Goal: Transaction & Acquisition: Obtain resource

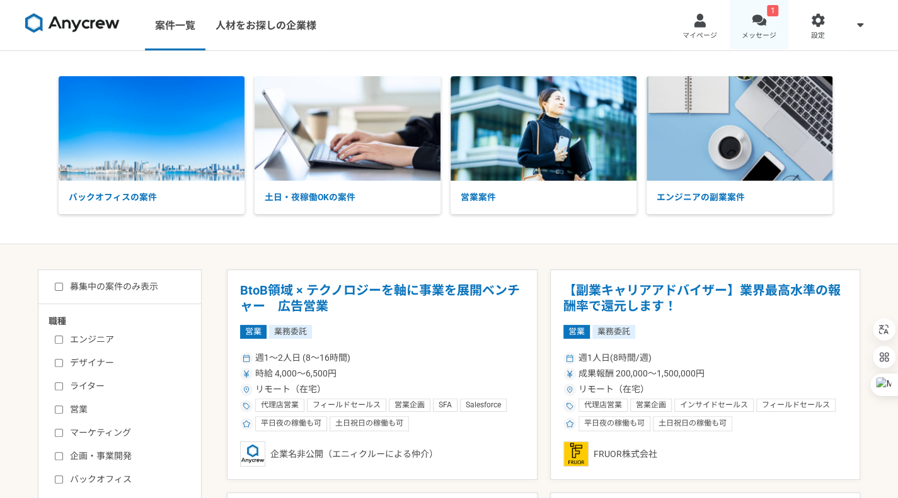
click at [745, 18] on link "1 メッセージ" at bounding box center [759, 25] width 59 height 50
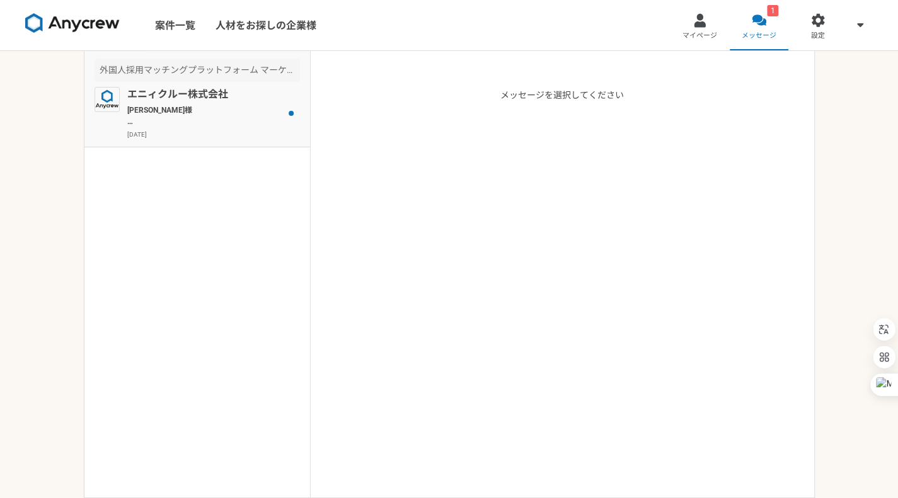
click at [204, 118] on p "[PERSON_NAME]様 Anycrewの[PERSON_NAME]と申します。 サービスのご利用、ありがとうございます。 プロフィールを拝見させて頂き、…" at bounding box center [205, 116] width 156 height 23
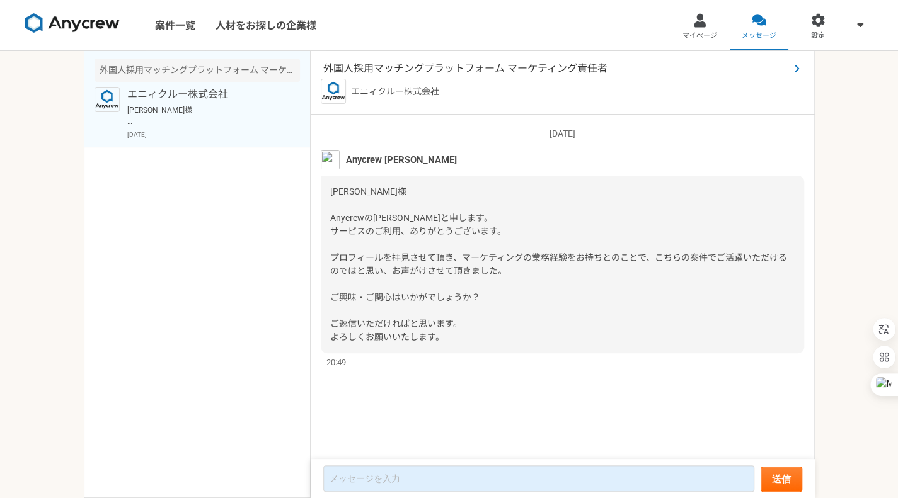
click at [463, 70] on span "外国人採用マッチングプラットフォーム マーケティング責任者" at bounding box center [556, 68] width 466 height 15
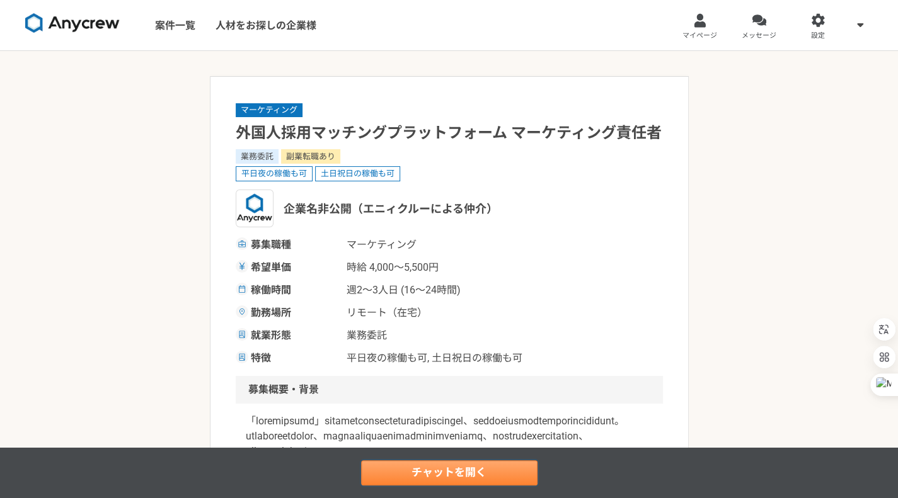
click at [452, 479] on link "チャットを開く" at bounding box center [449, 473] width 176 height 25
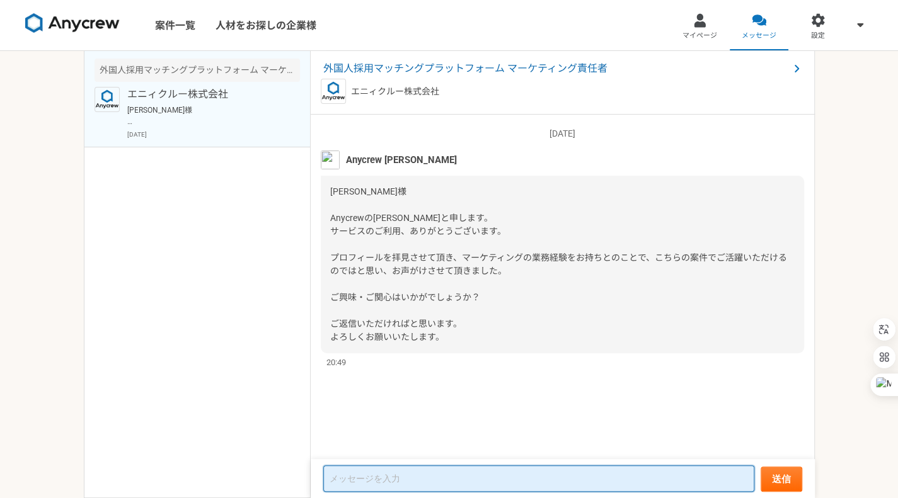
click at [484, 474] on textarea at bounding box center [538, 479] width 431 height 26
type textarea "o"
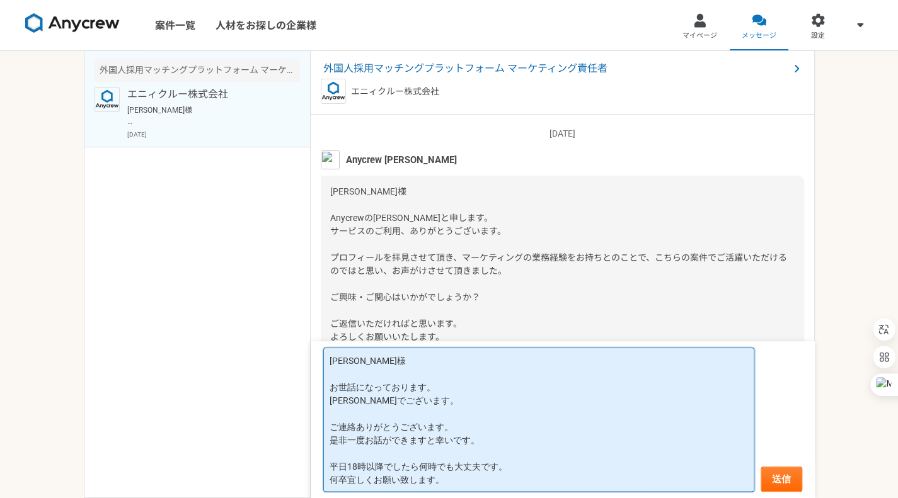
click at [530, 442] on textarea "[PERSON_NAME]様 お世話になっております。 [PERSON_NAME]でございます。 ご連絡ありがとうございます。 是非一度お話ができますと幸いで…" at bounding box center [538, 420] width 431 height 144
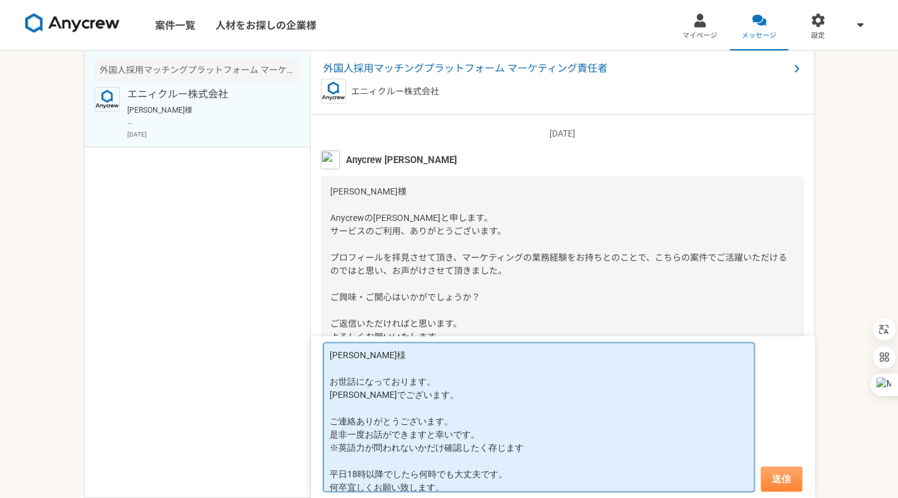
type textarea "[PERSON_NAME]様 お世話になっております。 [PERSON_NAME]でございます。 ご連絡ありがとうございます。 是非一度お話ができますと幸いで…"
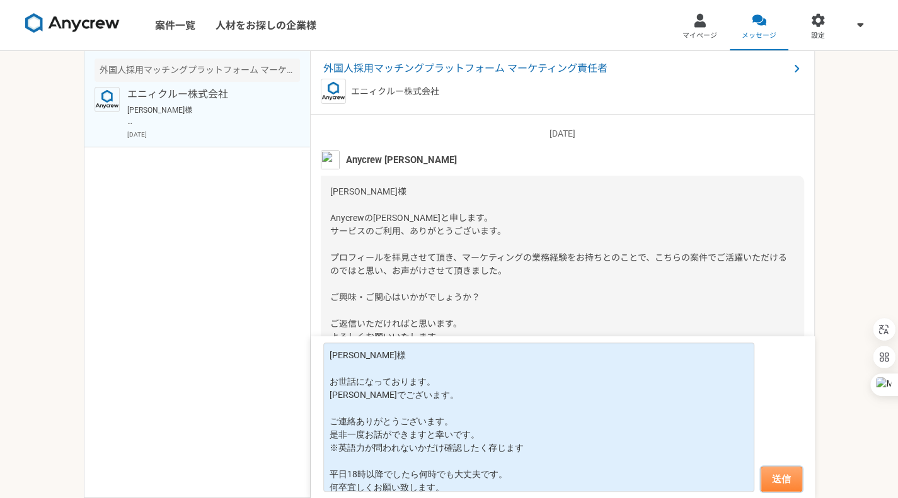
click at [794, 469] on button "送信" at bounding box center [781, 479] width 42 height 25
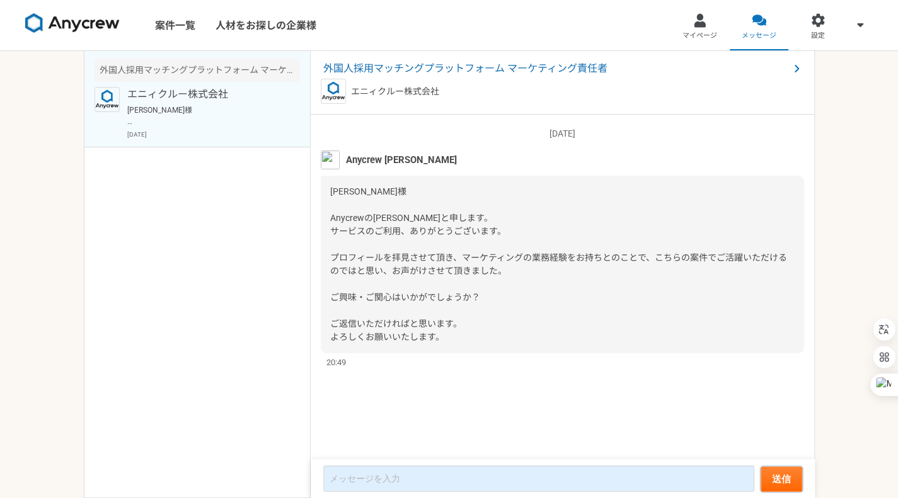
scroll to position [171, 0]
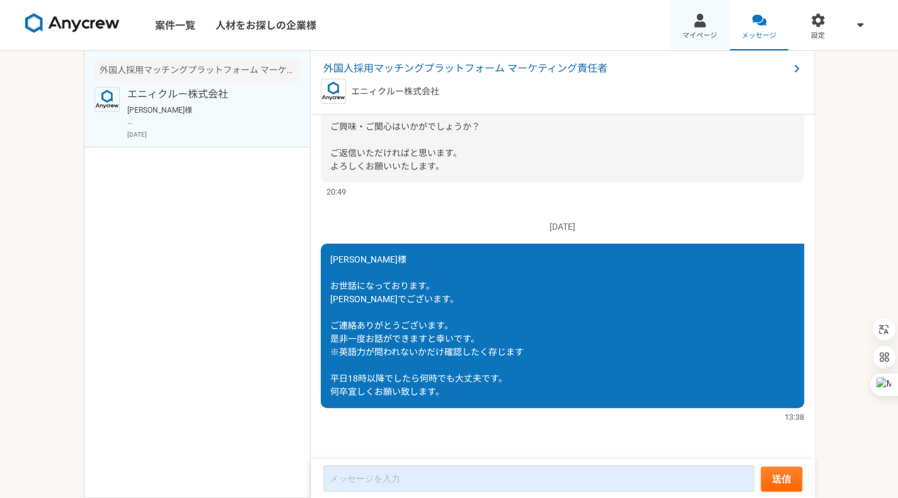
click at [698, 23] on div at bounding box center [699, 20] width 14 height 14
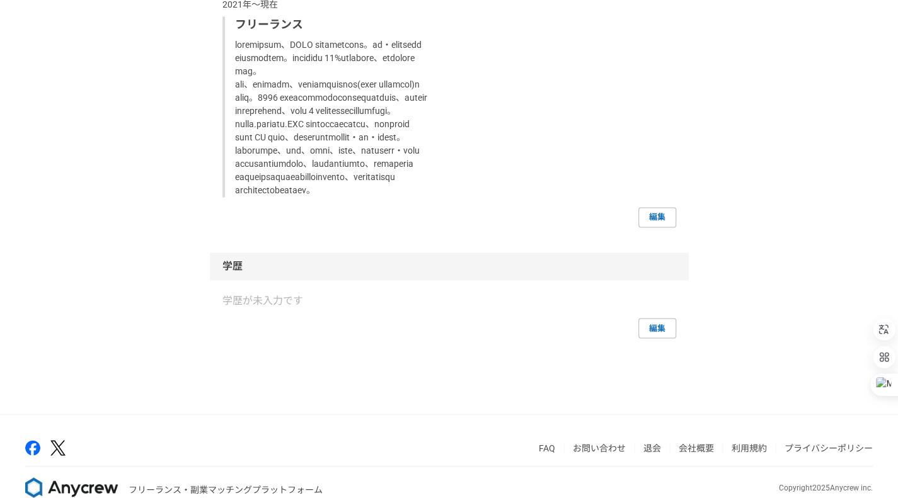
scroll to position [1094, 0]
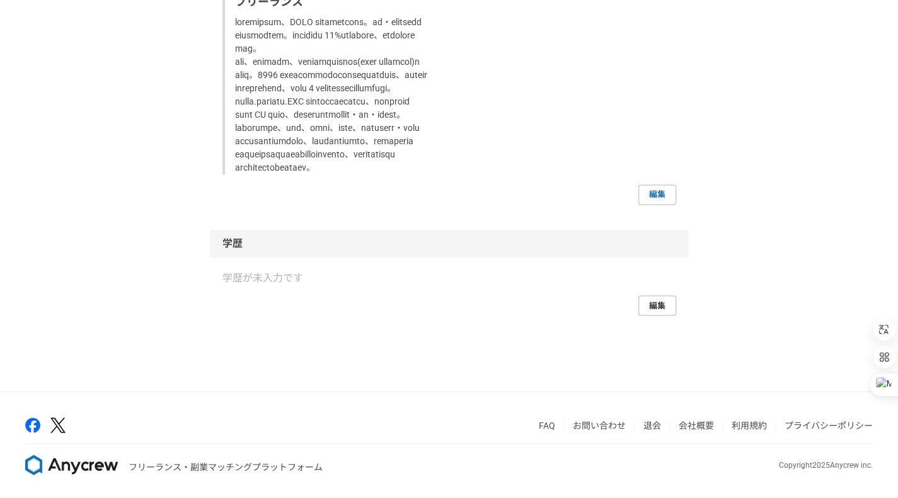
click at [661, 308] on link "編集" at bounding box center [657, 305] width 38 height 20
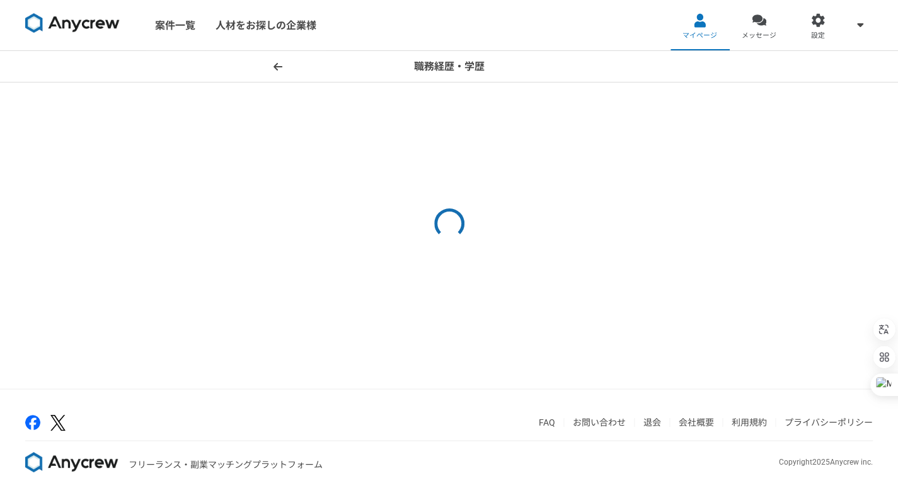
select select "2021"
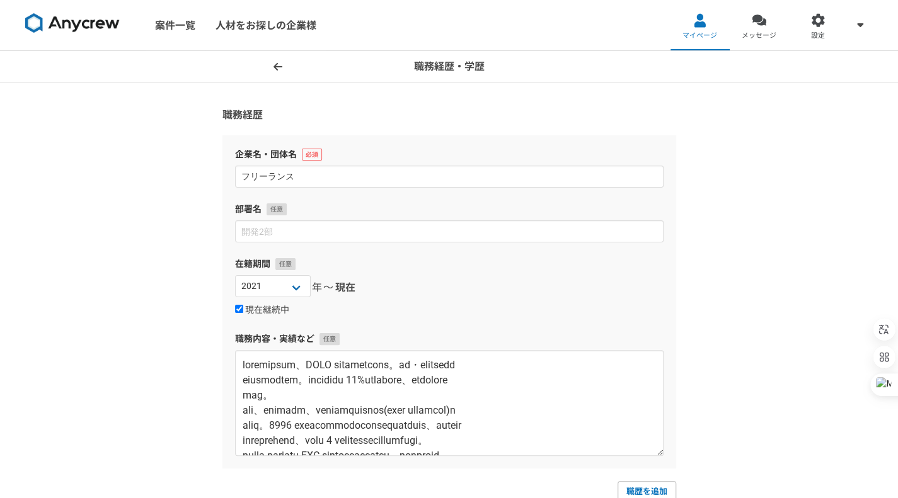
scroll to position [278, 0]
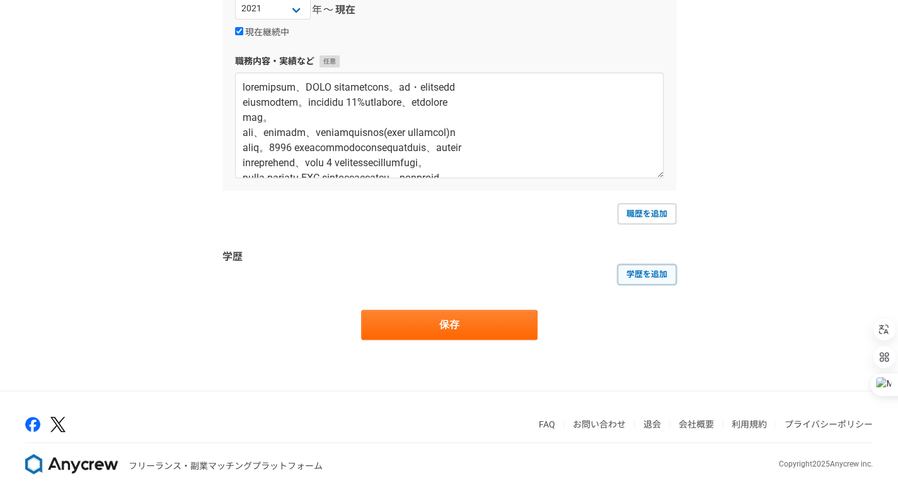
click at [627, 268] on link "学歴を追加" at bounding box center [646, 275] width 59 height 20
select select
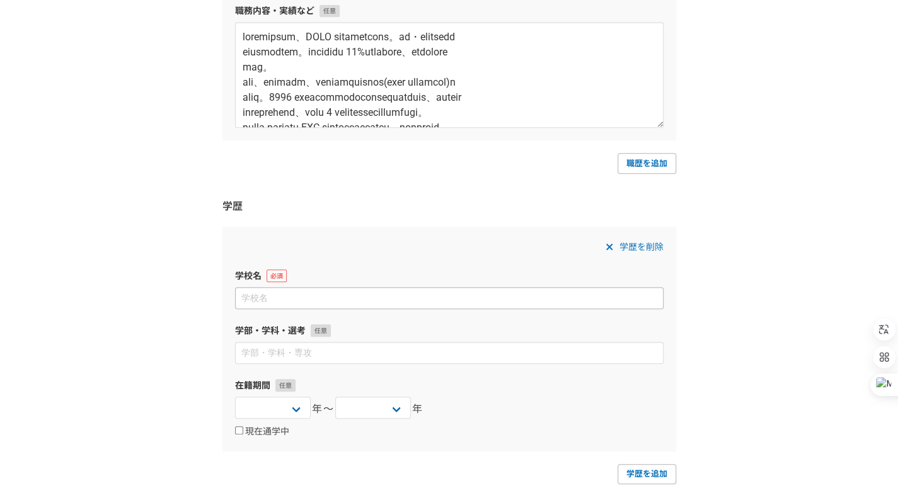
scroll to position [329, 0]
type input "[GEOGRAPHIC_DATA]"
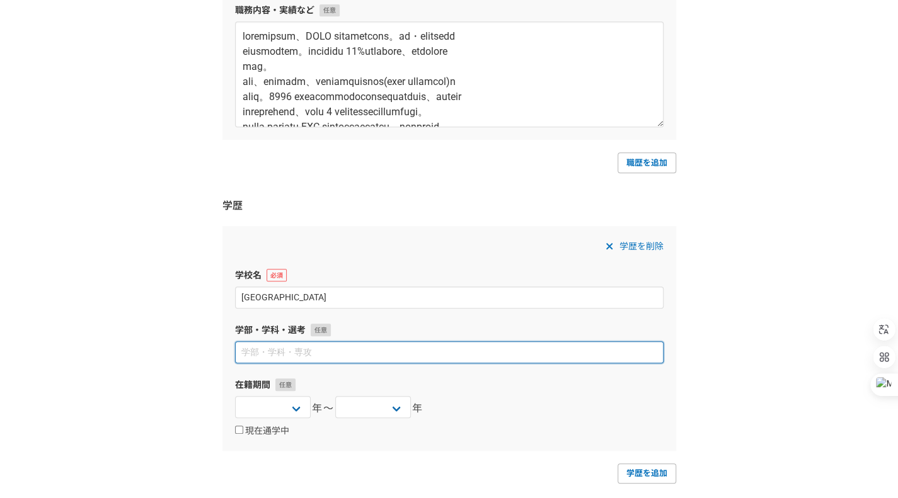
click at [484, 353] on input at bounding box center [449, 352] width 428 height 22
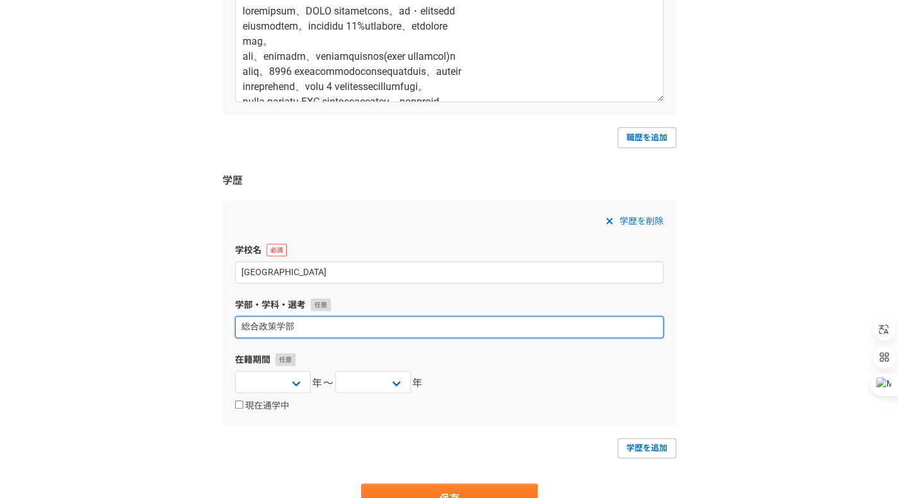
scroll to position [358, 0]
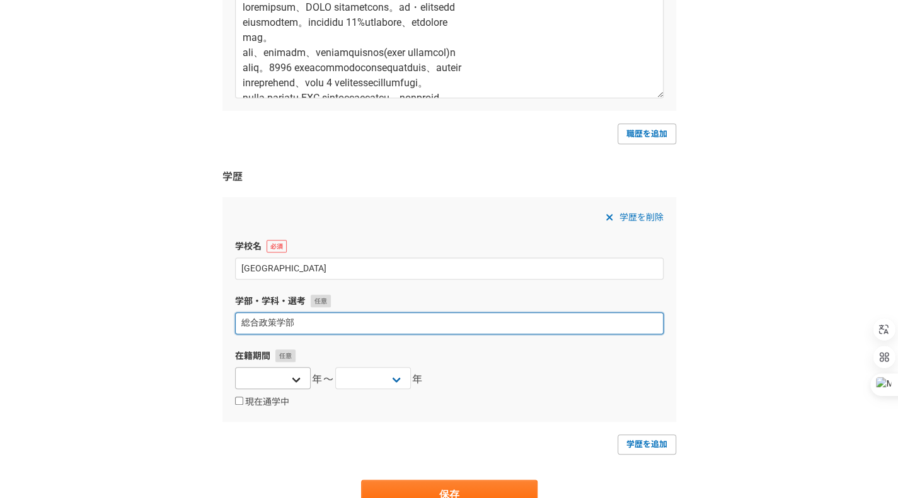
type input "総合政策学部"
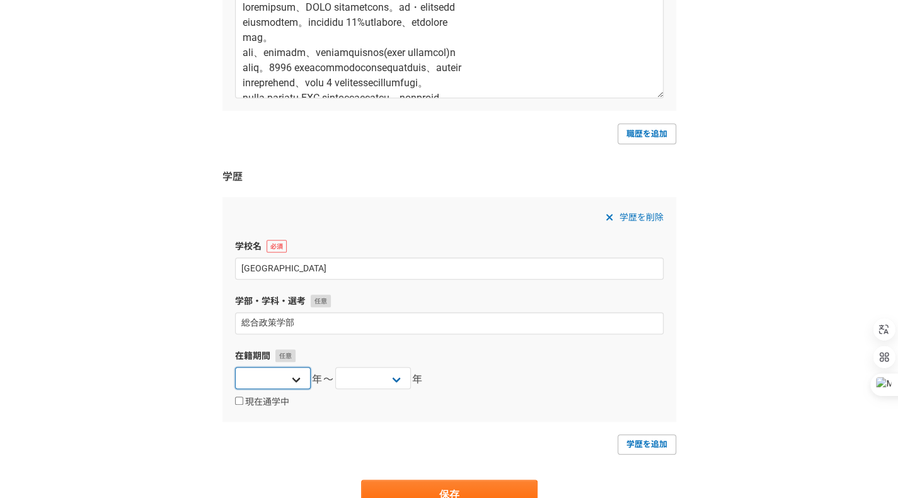
click at [290, 384] on select "[DATE] [DATE] [DATE] [DATE] [DATE] [DATE] [DATE] [DATE] [DATE] [DATE] [DATE] [D…" at bounding box center [273, 378] width 76 height 22
select select "2012"
click at [235, 367] on select "[DATE] [DATE] [DATE] [DATE] [DATE] [DATE] [DATE] [DATE] [DATE] [DATE] [DATE] [D…" at bounding box center [273, 378] width 76 height 22
click at [391, 384] on select "[DATE] [DATE] [DATE] [DATE] [DATE] [DATE] [DATE] [DATE] [DATE] [DATE] [DATE] [D…" at bounding box center [373, 378] width 76 height 22
select select "2016"
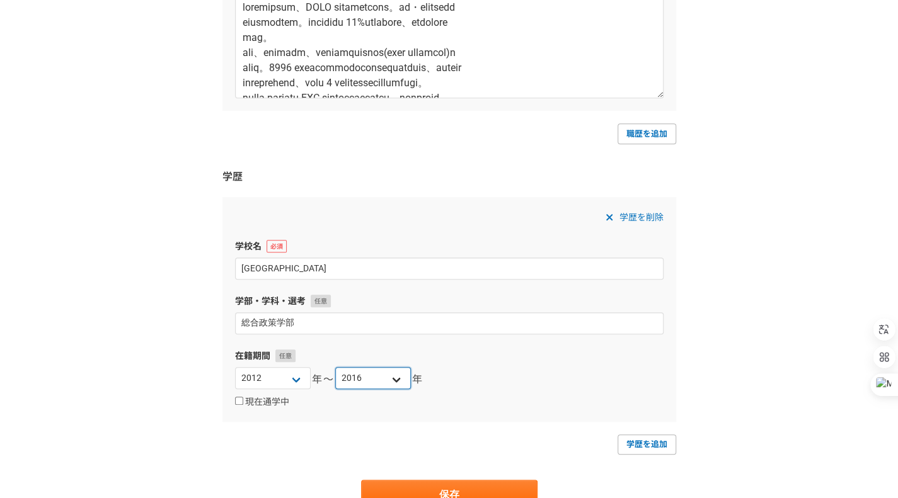
click at [335, 367] on select "[DATE] [DATE] [DATE] [DATE] [DATE] [DATE] [DATE] [DATE] [DATE] [DATE] [DATE] [D…" at bounding box center [373, 378] width 76 height 22
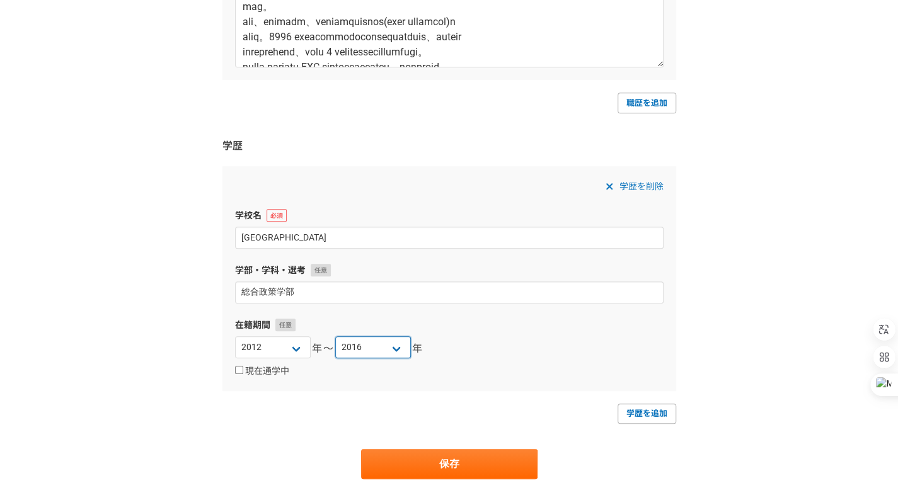
scroll to position [390, 0]
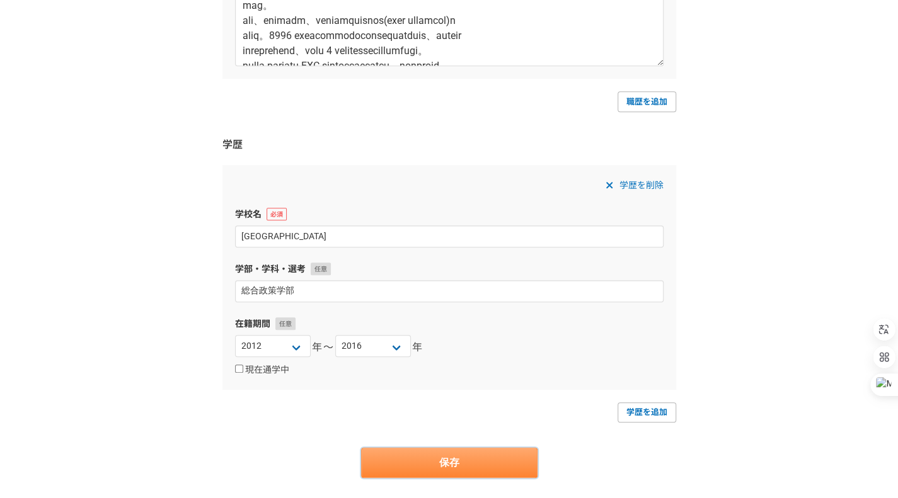
click at [486, 454] on button "保存" at bounding box center [449, 463] width 176 height 30
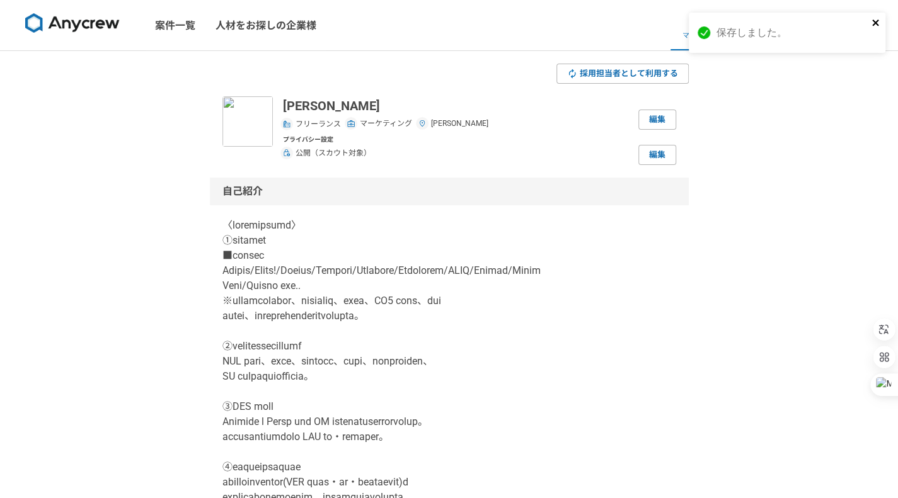
click at [873, 21] on icon "close" at bounding box center [875, 23] width 6 height 6
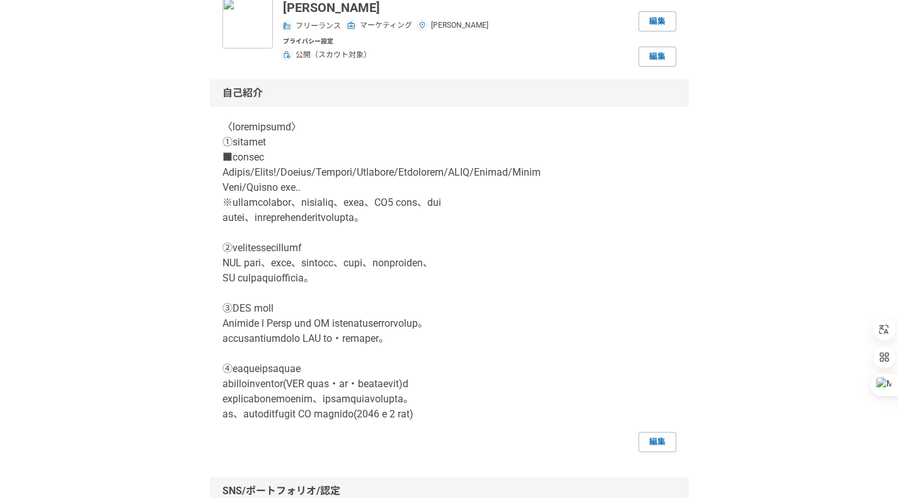
scroll to position [98, 0]
click at [668, 437] on link "編集" at bounding box center [657, 443] width 38 height 20
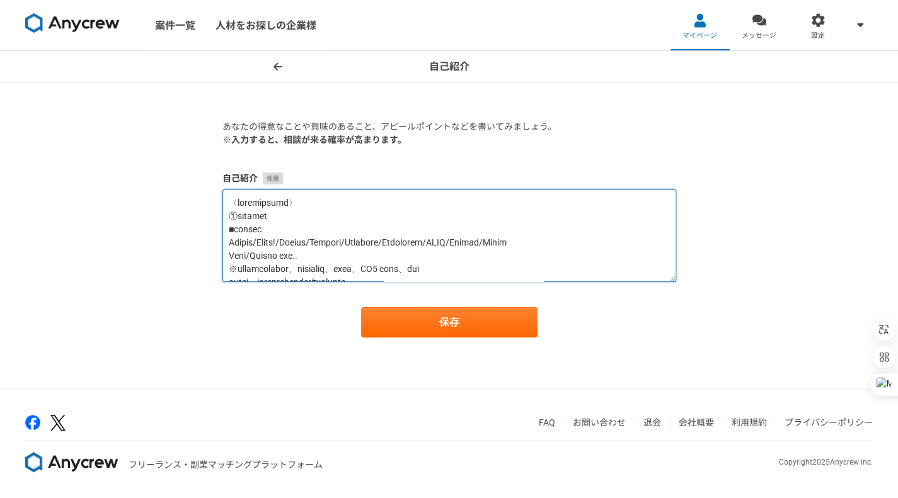
click at [427, 243] on textarea at bounding box center [449, 236] width 454 height 93
click at [259, 243] on textarea at bounding box center [449, 236] width 454 height 93
click at [375, 244] on textarea at bounding box center [449, 236] width 454 height 93
click at [232, 256] on textarea at bounding box center [449, 236] width 454 height 93
click at [544, 243] on textarea at bounding box center [449, 236] width 454 height 93
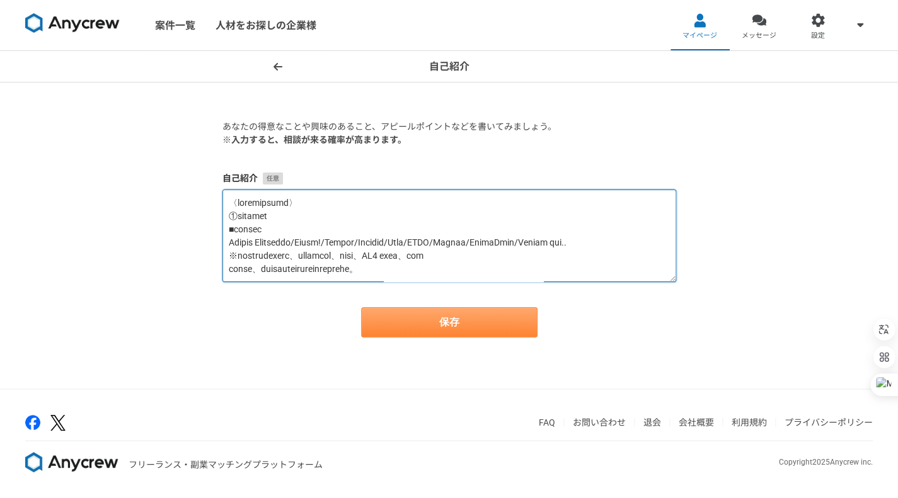
type textarea "〈loremipsumd〉 ①sitamet ■consec Adipis Elitseddo/Eiusm!/Tempor/Incidid/Utla/ETDO…"
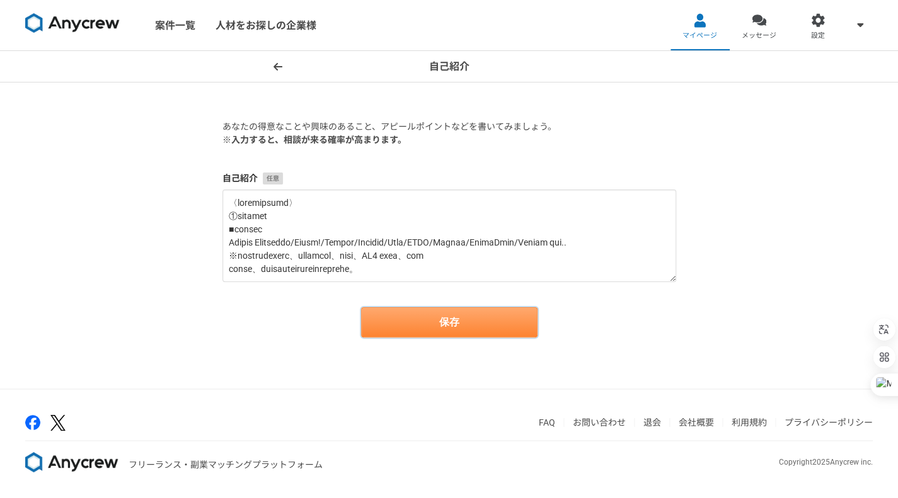
click at [532, 314] on button "保存" at bounding box center [449, 322] width 176 height 30
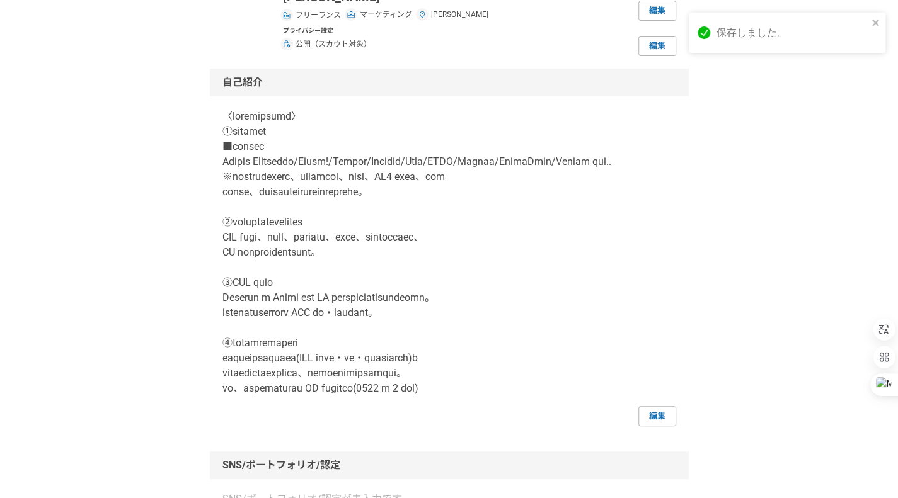
scroll to position [141, 0]
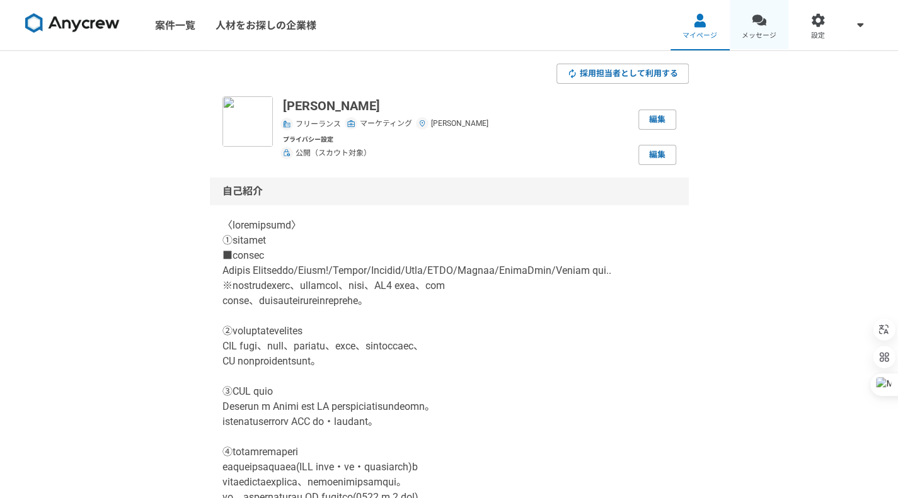
click at [752, 23] on div at bounding box center [759, 20] width 14 height 14
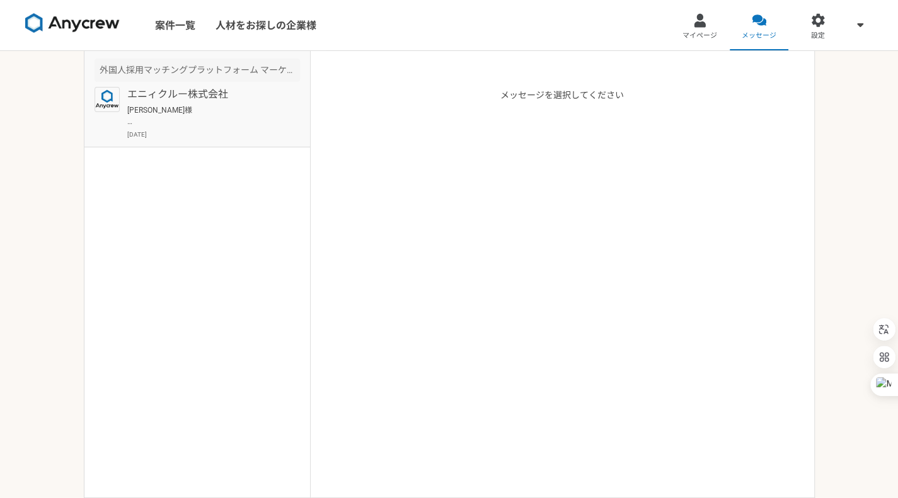
click at [185, 115] on p "[PERSON_NAME]様 お世話になっております。 [PERSON_NAME]でございます。 ご連絡ありがとうございます。 是非一度お話ができますと幸いで…" at bounding box center [205, 116] width 156 height 23
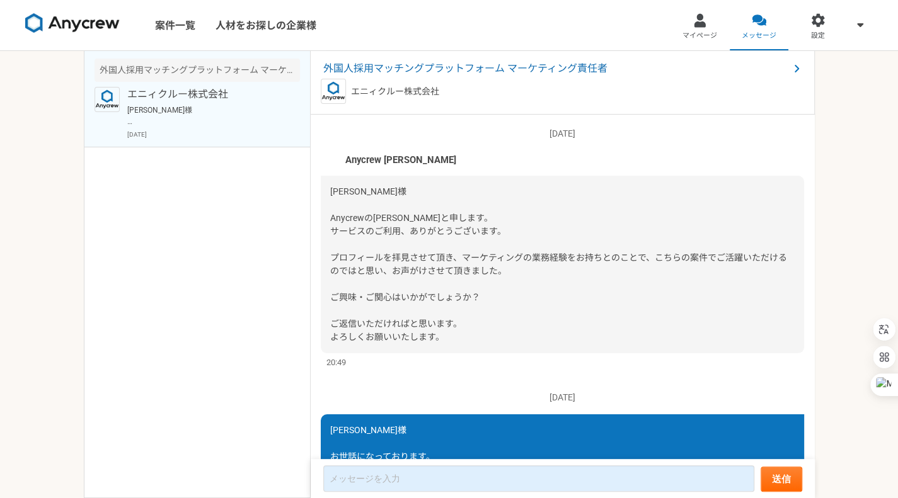
scroll to position [171, 0]
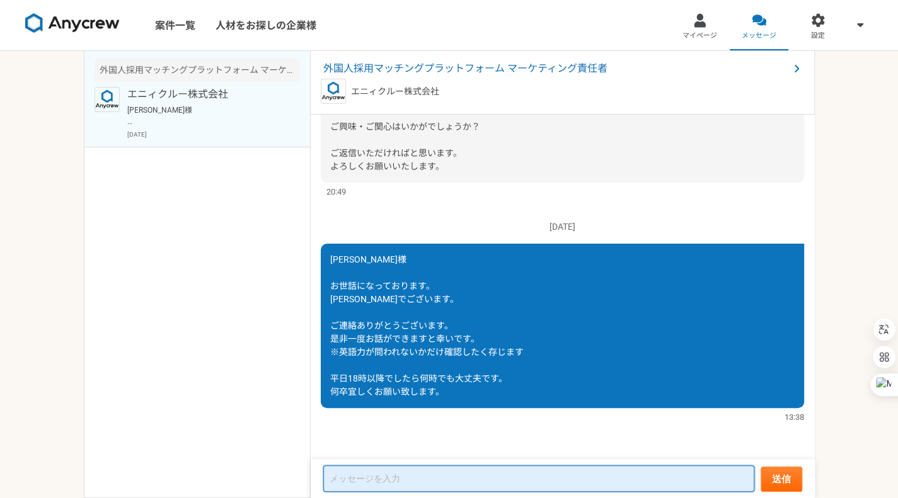
drag, startPoint x: 355, startPoint y: 278, endPoint x: 482, endPoint y: 467, distance: 227.5
click at [482, 467] on textarea at bounding box center [538, 479] width 431 height 26
click at [515, 480] on textarea at bounding box center [538, 479] width 431 height 26
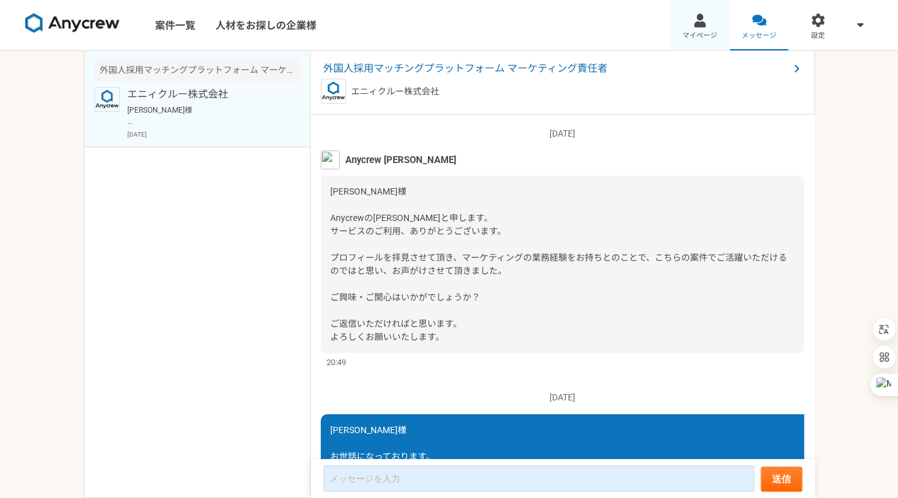
click at [699, 17] on div at bounding box center [699, 20] width 14 height 14
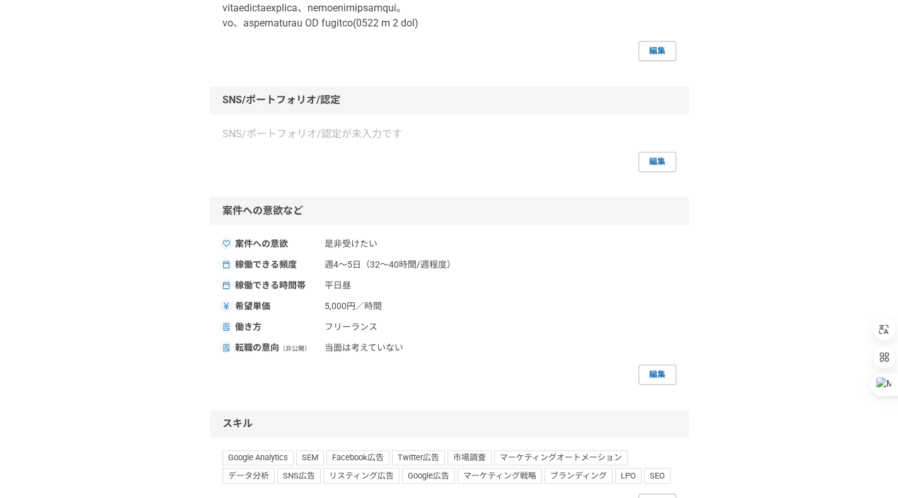
scroll to position [474, 0]
click at [658, 149] on div "SNS/ポートフォリオ/認定が未入力です 編集" at bounding box center [449, 149] width 454 height 45
click at [654, 158] on link "編集" at bounding box center [657, 162] width 38 height 20
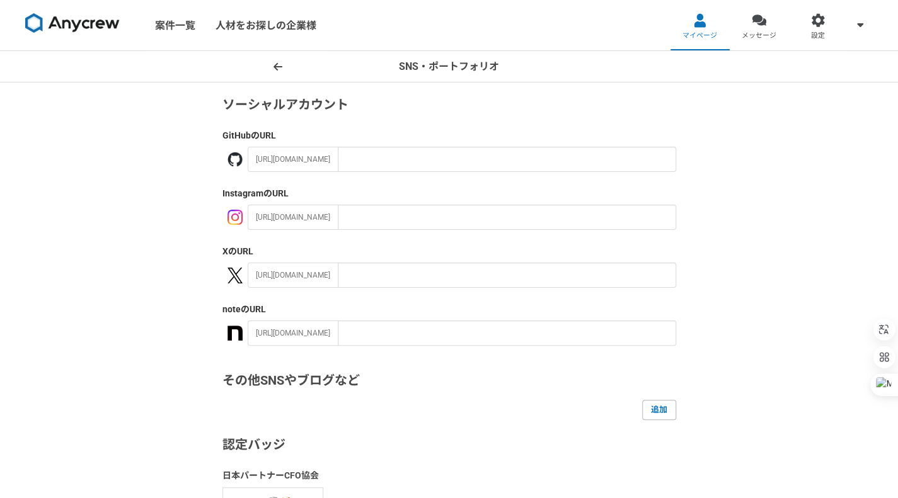
scroll to position [30, 0]
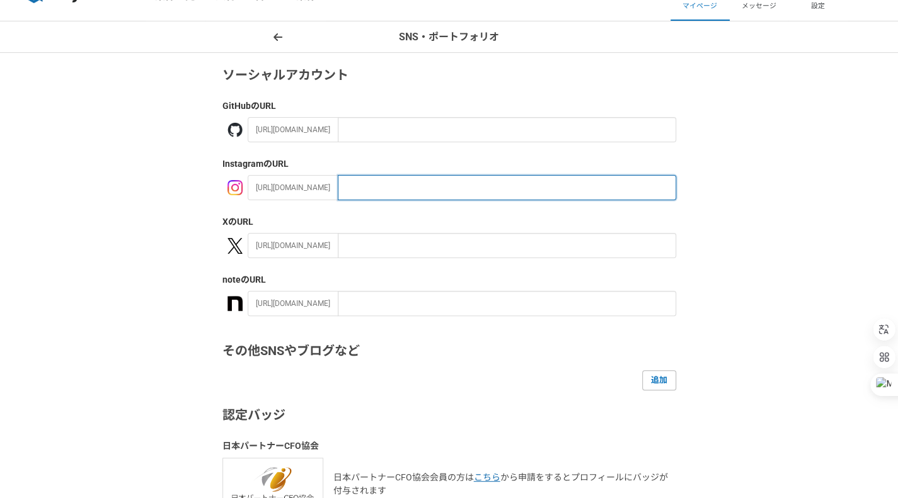
click at [466, 185] on input "text" at bounding box center [507, 187] width 338 height 25
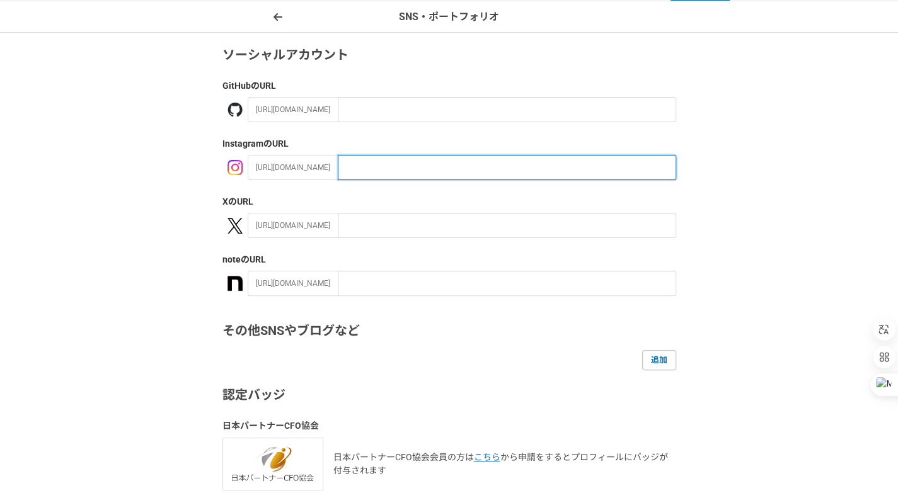
scroll to position [50, 0]
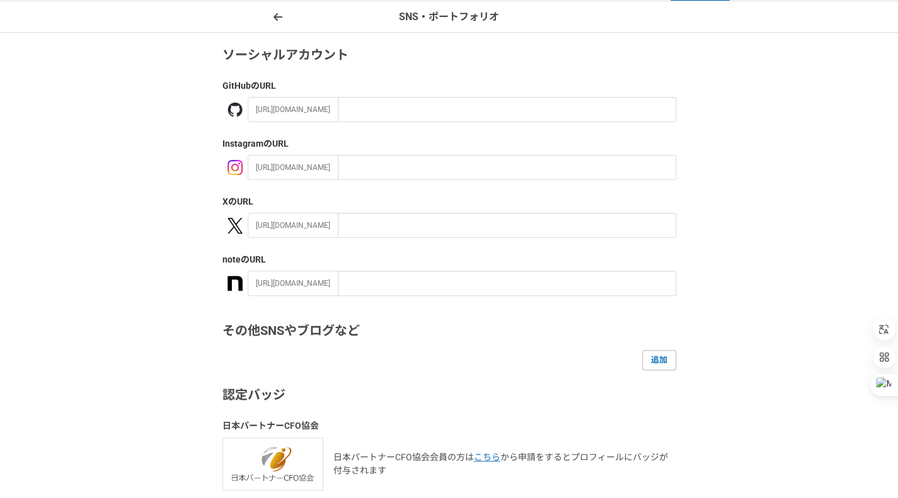
click at [468, 181] on form "ソーシャルアカウント GitHub のURL [URL][DOMAIN_NAME] Instagram のURL [URL][DOMAIN_NAME] X の…" at bounding box center [449, 295] width 454 height 501
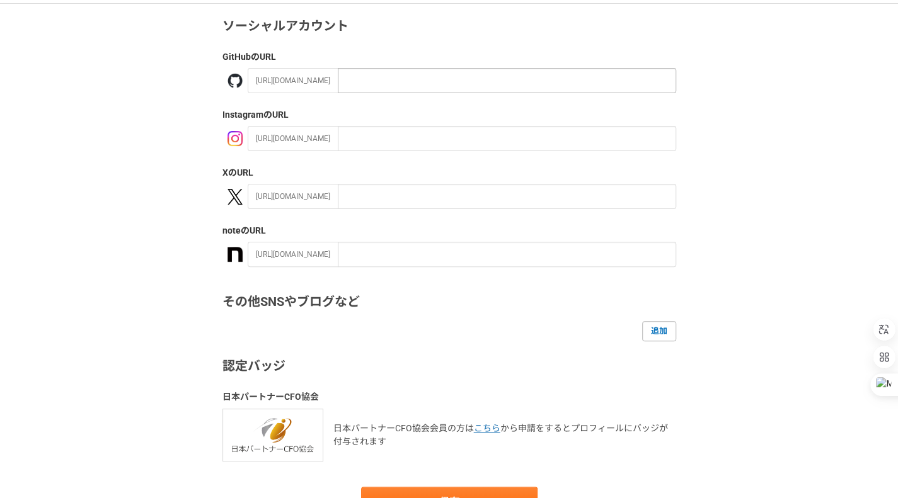
scroll to position [0, 0]
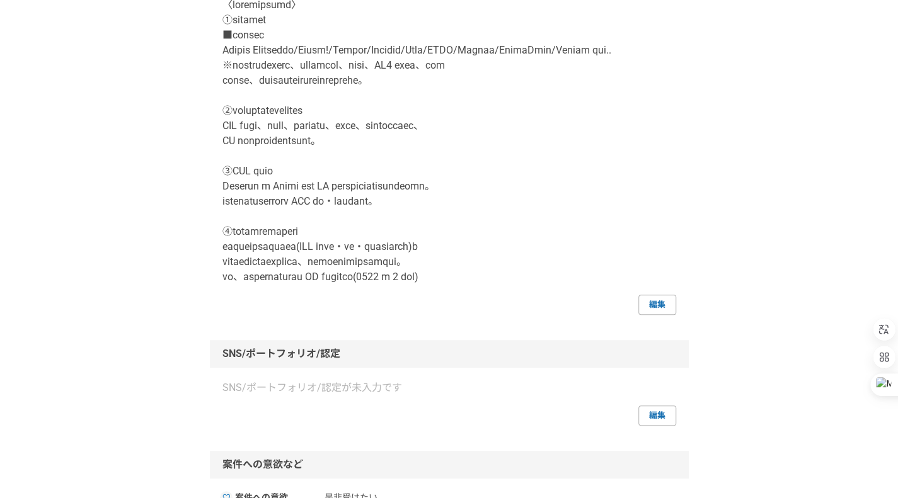
scroll to position [173, 0]
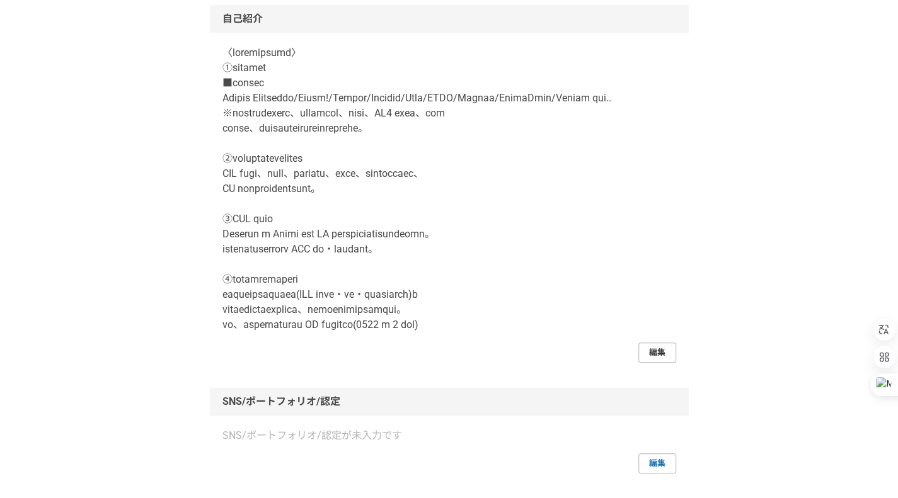
click at [646, 352] on link "編集" at bounding box center [657, 353] width 38 height 20
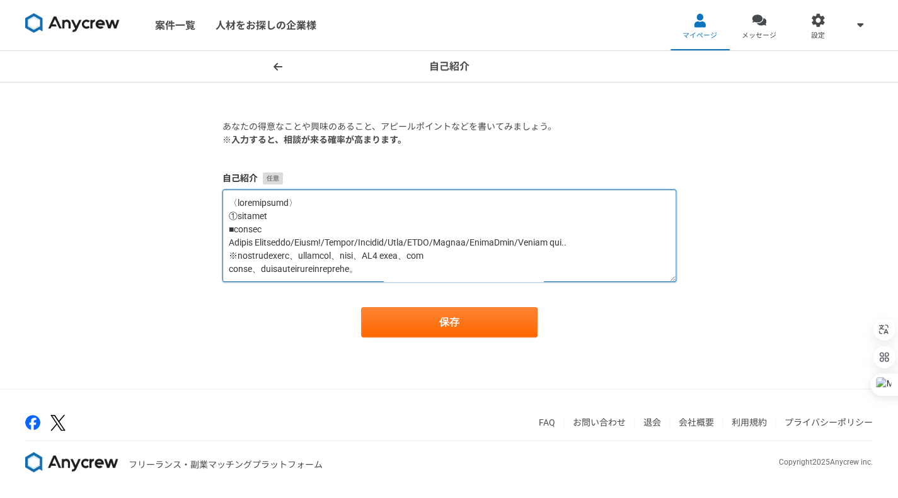
click at [348, 205] on textarea at bounding box center [449, 236] width 454 height 93
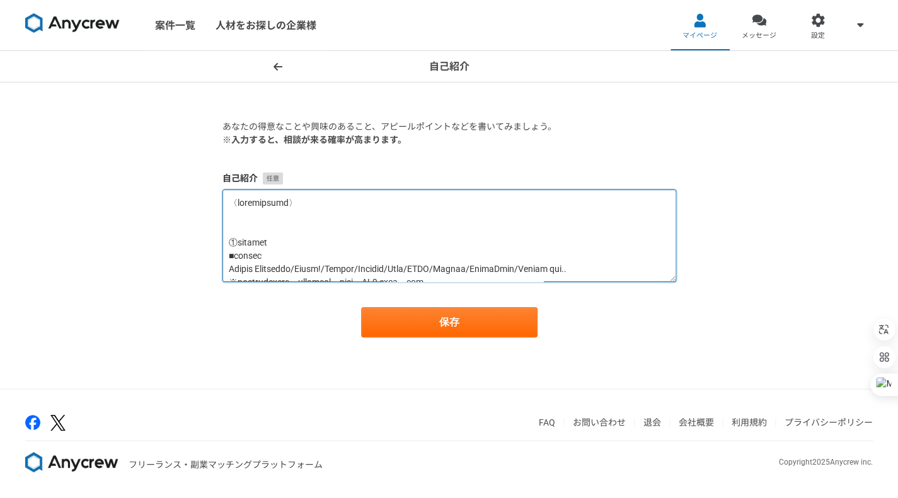
click at [348, 205] on textarea at bounding box center [449, 236] width 454 height 93
click at [358, 216] on textarea at bounding box center [449, 236] width 454 height 93
paste textarea "マーケターとしての自身の強みは、縦軸(対応粒度)と横軸(手法)双方に対応可能な点。 事業会社・代理店双方を経験/ご支援していることから、戦略立案・コミュニケー…"
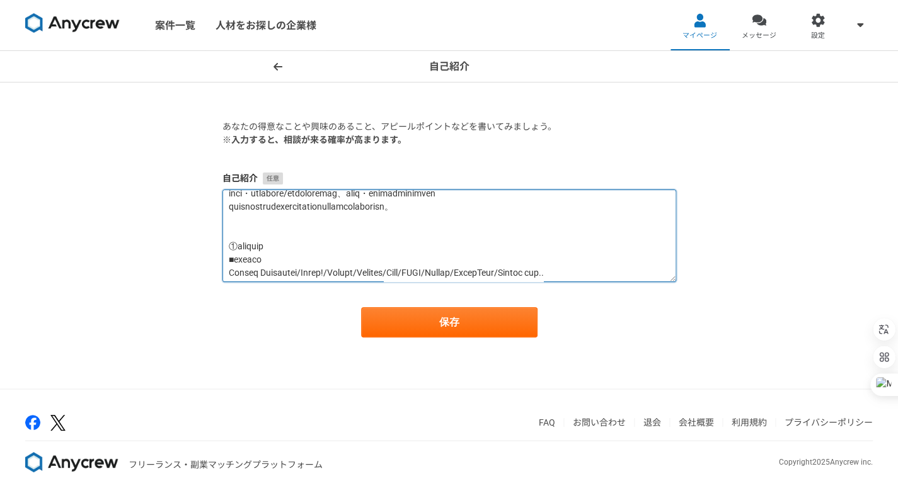
scroll to position [2, 0]
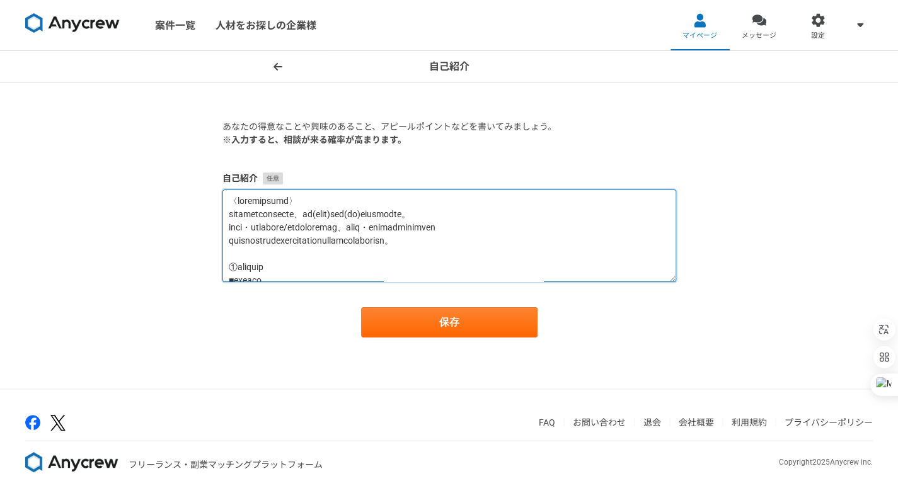
click at [329, 196] on textarea at bounding box center [449, 236] width 454 height 93
click at [328, 203] on textarea at bounding box center [449, 236] width 454 height 93
click at [331, 201] on textarea at bounding box center [449, 236] width 454 height 93
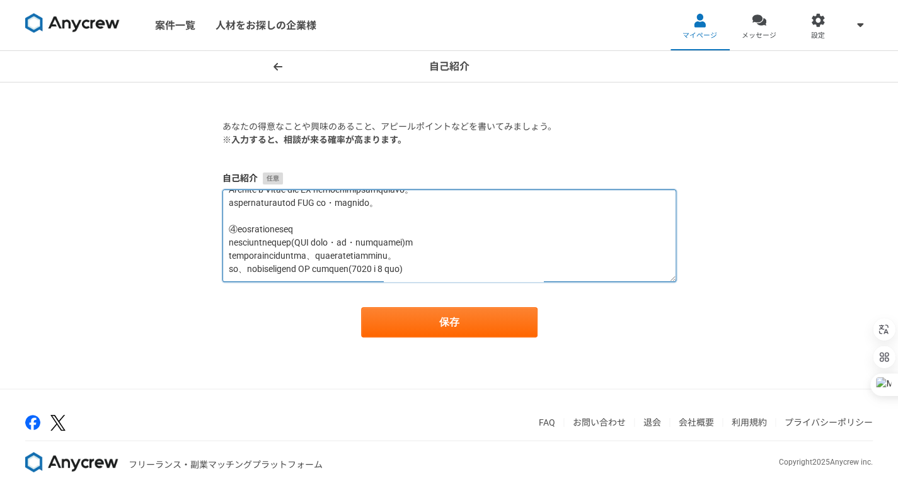
scroll to position [238, 0]
click at [450, 277] on textarea at bounding box center [449, 236] width 454 height 93
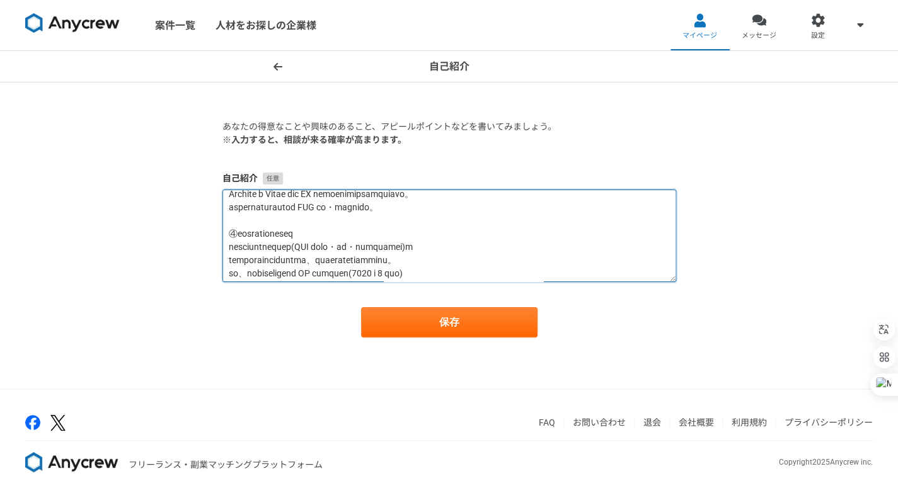
scroll to position [224, 0]
click at [260, 266] on textarea at bounding box center [449, 236] width 454 height 93
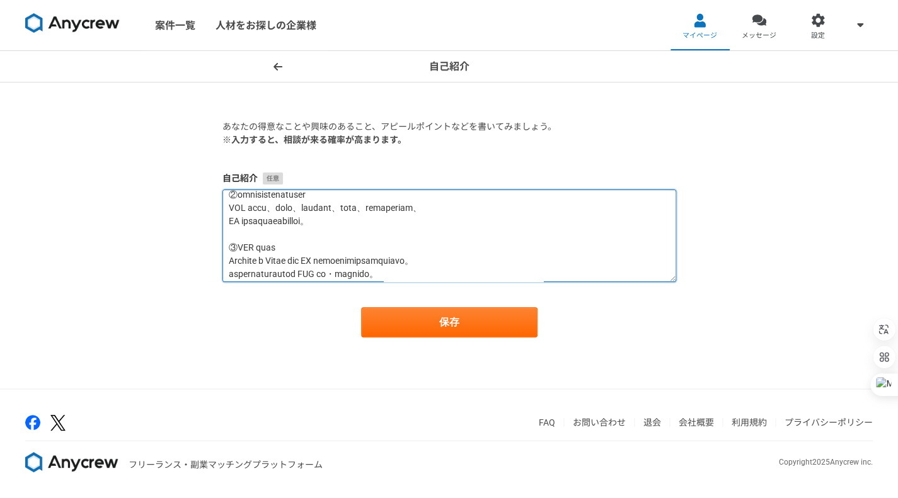
scroll to position [0, 0]
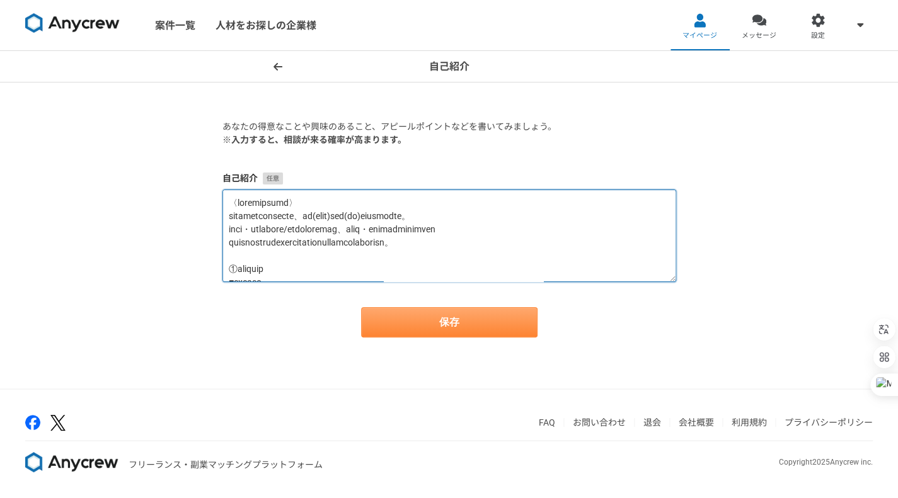
type textarea "〈loremipsumd〉 sitametconsecte、ad(elit)sed(do)eiusmodte。 inci・utlabore/etdolorem…"
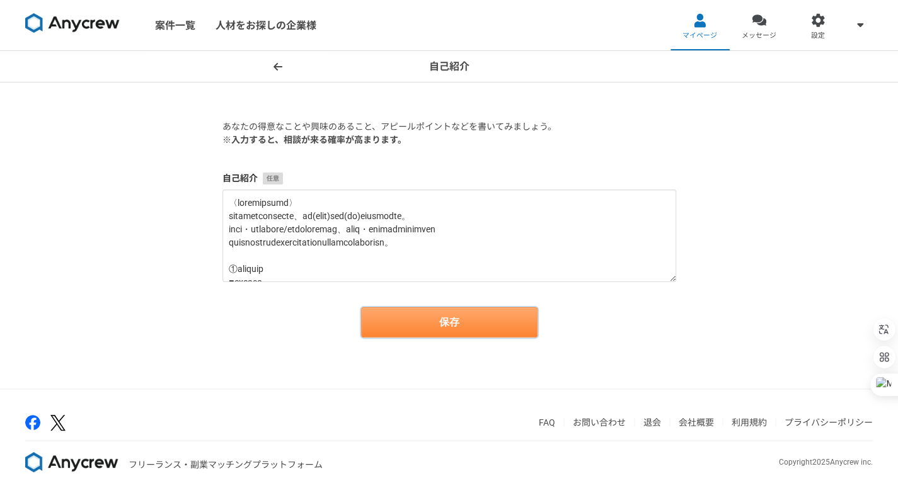
click at [409, 320] on button "保存" at bounding box center [449, 322] width 176 height 30
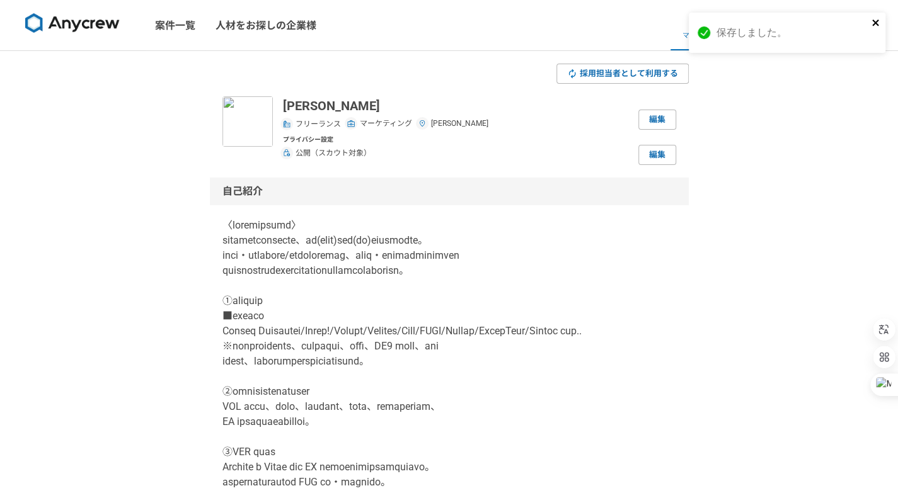
click at [876, 18] on icon "close" at bounding box center [875, 23] width 9 height 10
click at [159, 28] on link "案件一覧" at bounding box center [175, 25] width 60 height 50
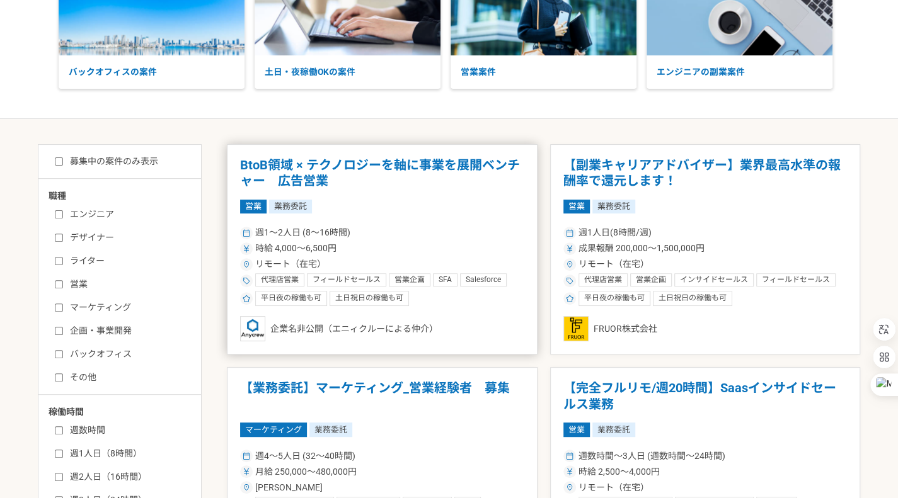
scroll to position [126, 0]
click at [58, 307] on input "マーケティング" at bounding box center [59, 307] width 8 height 8
checkbox input "true"
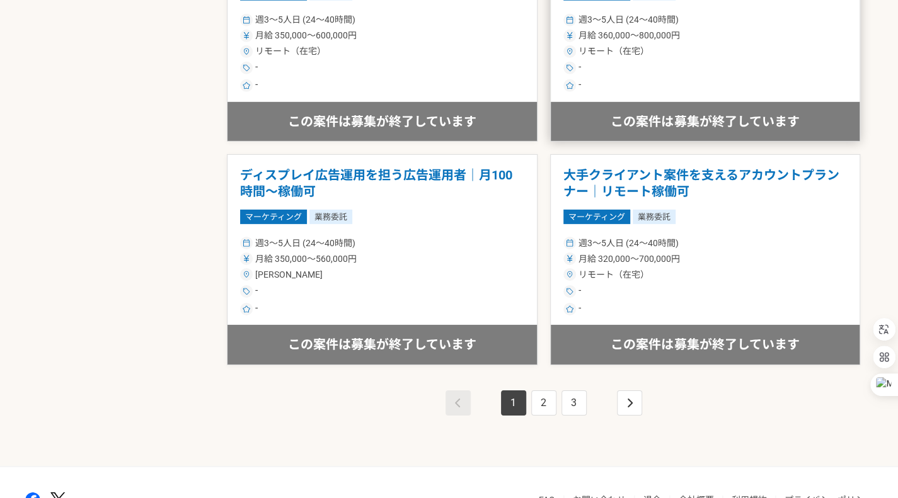
scroll to position [2153, 0]
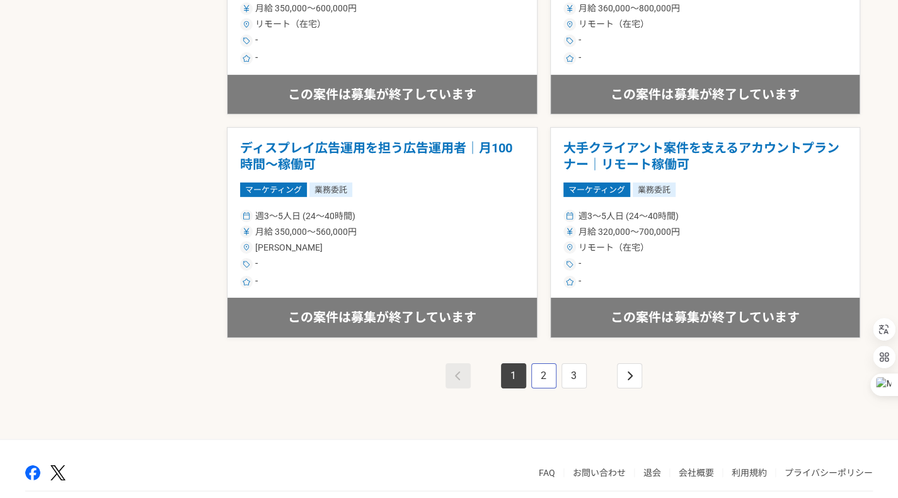
click at [544, 370] on link "2" at bounding box center [543, 376] width 25 height 25
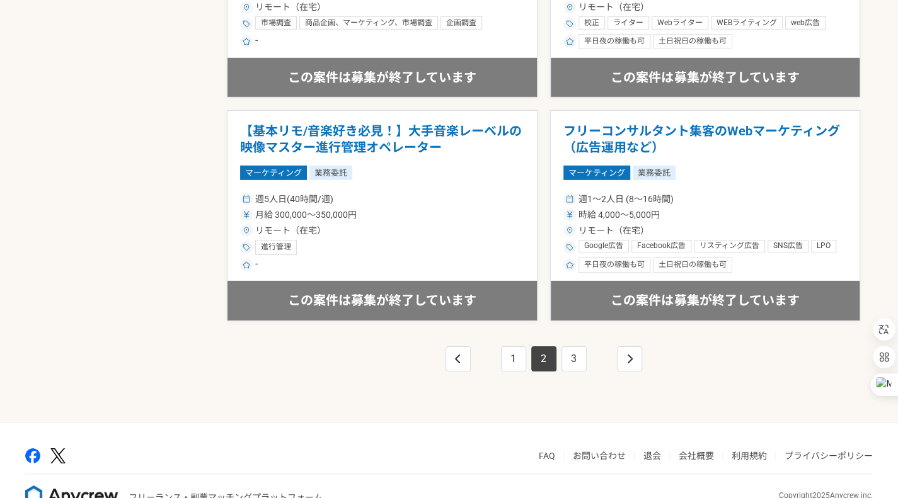
scroll to position [2197, 0]
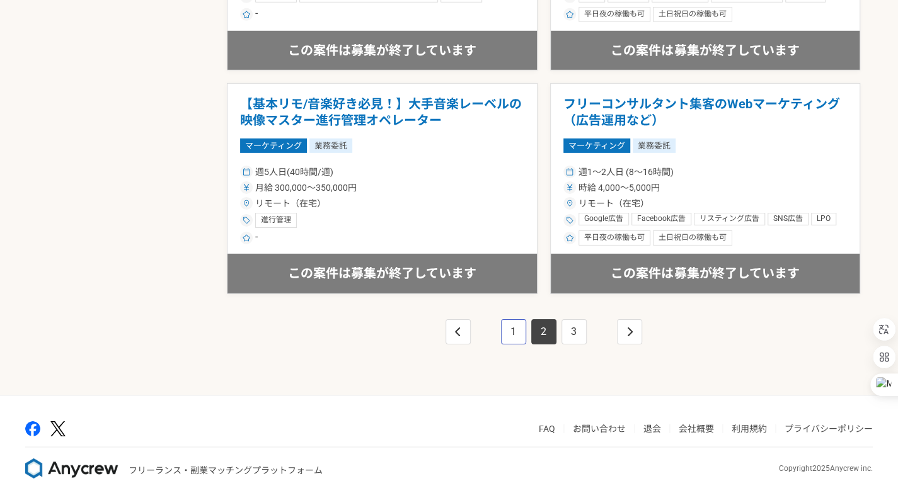
click at [510, 319] on link "1" at bounding box center [513, 331] width 25 height 25
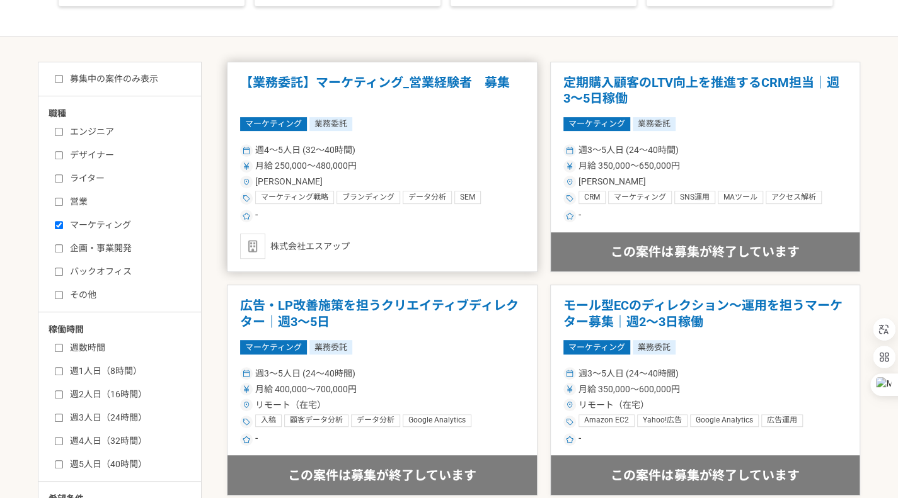
scroll to position [210, 0]
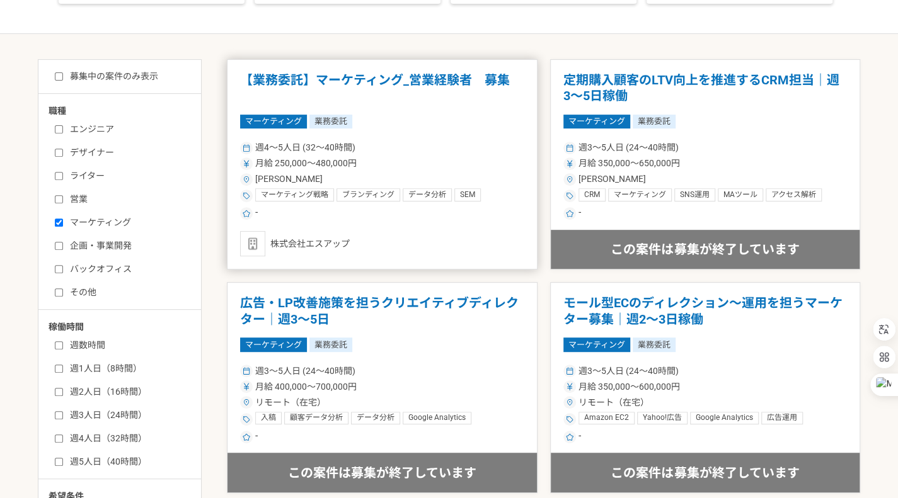
click at [453, 256] on article "【業務委託】マーケティング_営業経験者　募集 マーケティング 業務委託 週4〜5人日 (32〜40時間) 月給 250,000〜480,000円 [PERSO…" at bounding box center [382, 164] width 311 height 211
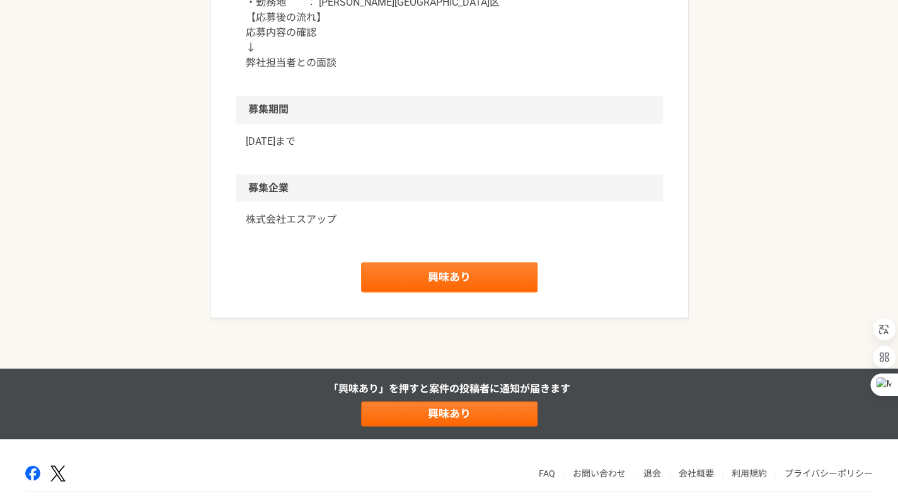
scroll to position [1219, 0]
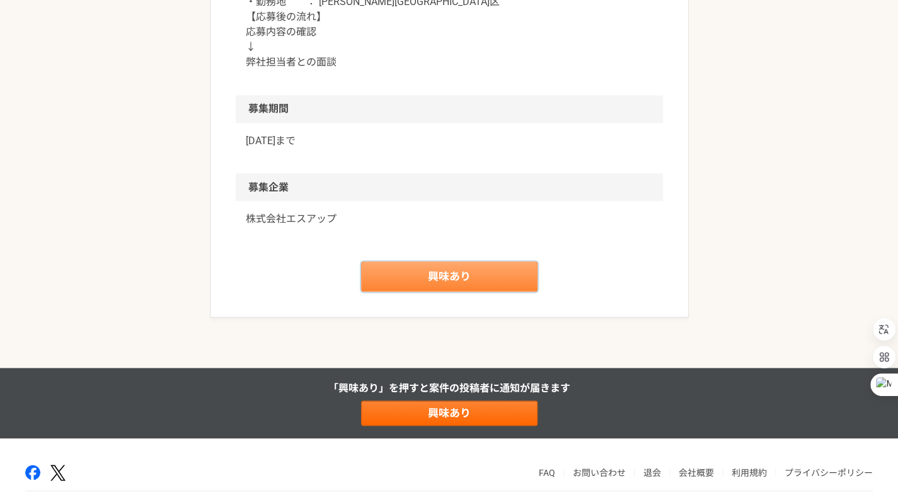
click at [445, 288] on link "興味あり" at bounding box center [449, 276] width 176 height 30
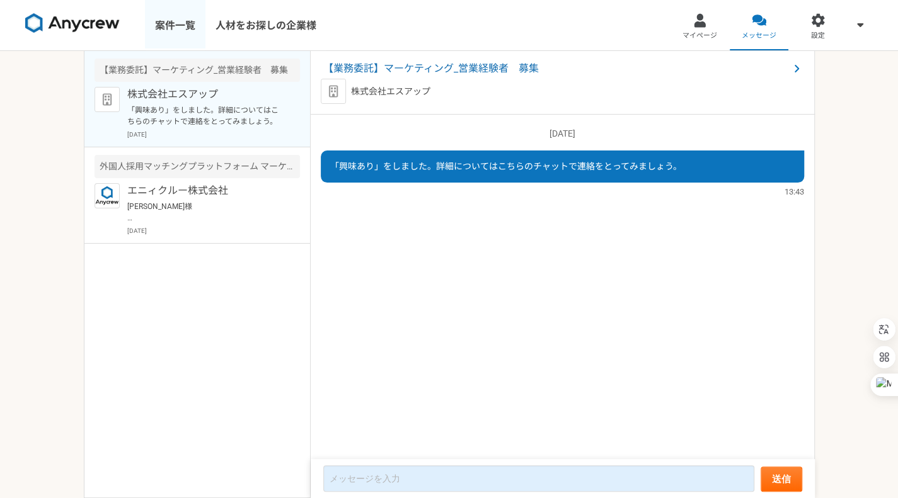
click at [189, 38] on link "案件一覧" at bounding box center [175, 25] width 60 height 50
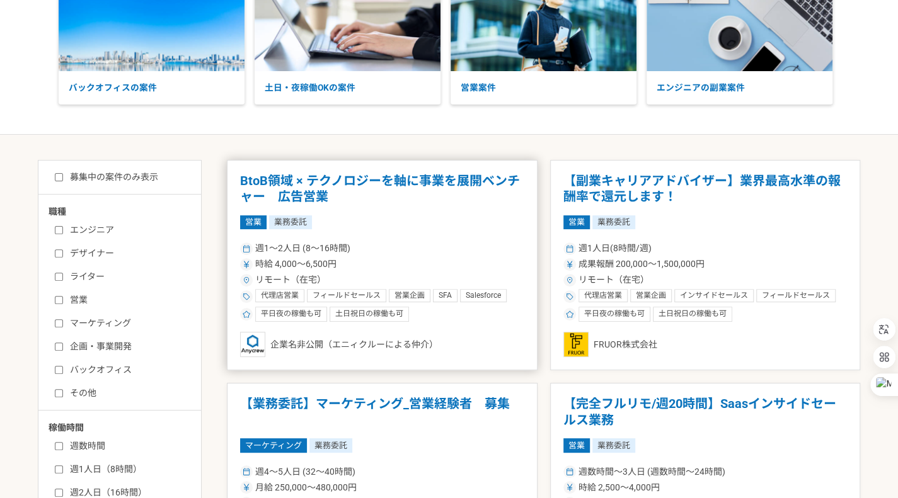
scroll to position [123, 0]
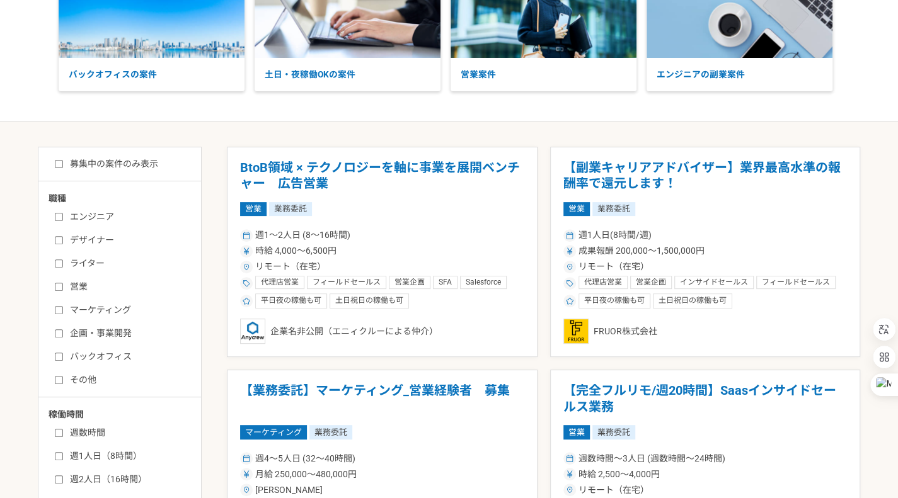
click at [113, 307] on label "マーケティング" at bounding box center [127, 310] width 145 height 13
click at [63, 307] on input "マーケティング" at bounding box center [59, 310] width 8 height 8
checkbox input "true"
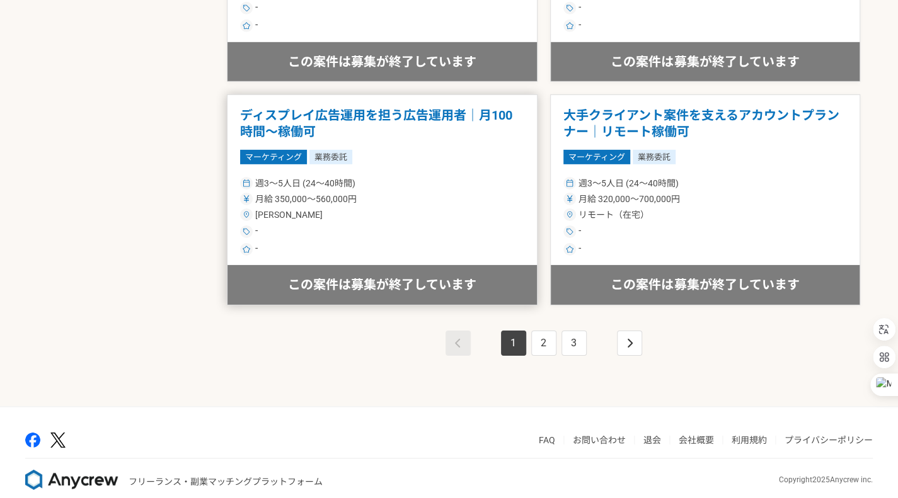
scroll to position [2192, 0]
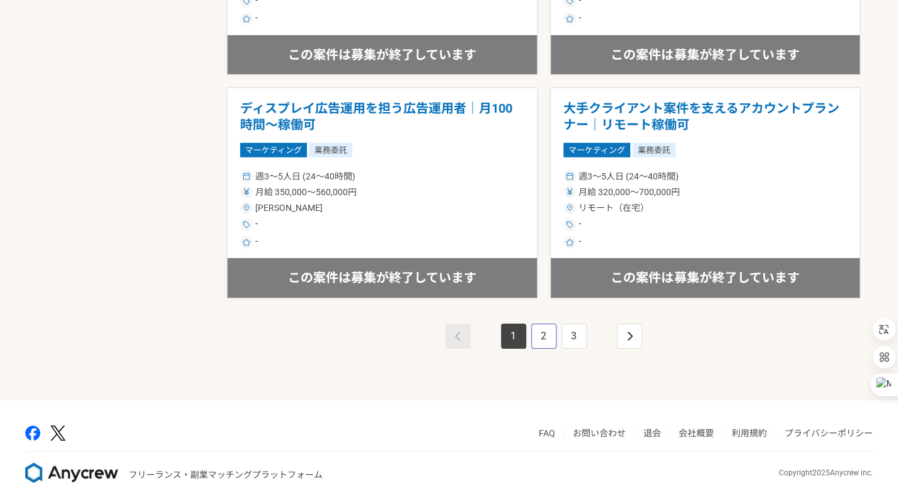
click at [540, 331] on link "2" at bounding box center [543, 336] width 25 height 25
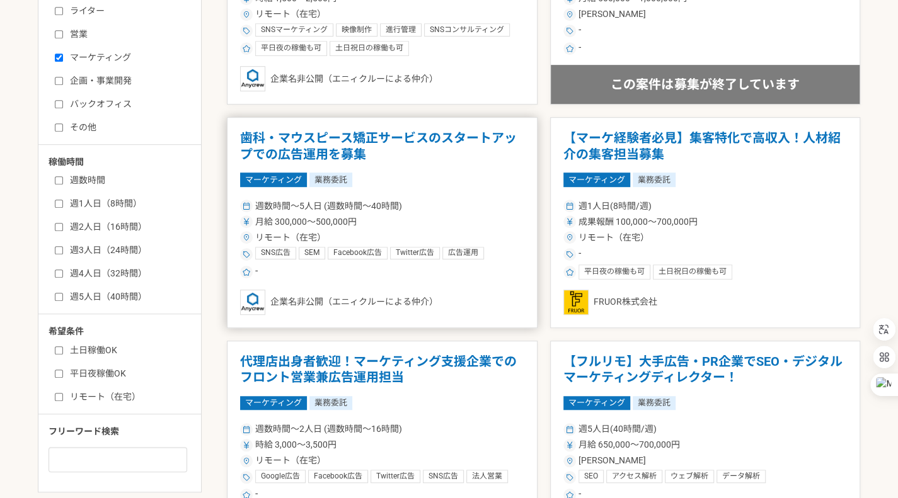
scroll to position [376, 0]
click at [524, 274] on div "-" at bounding box center [382, 271] width 284 height 15
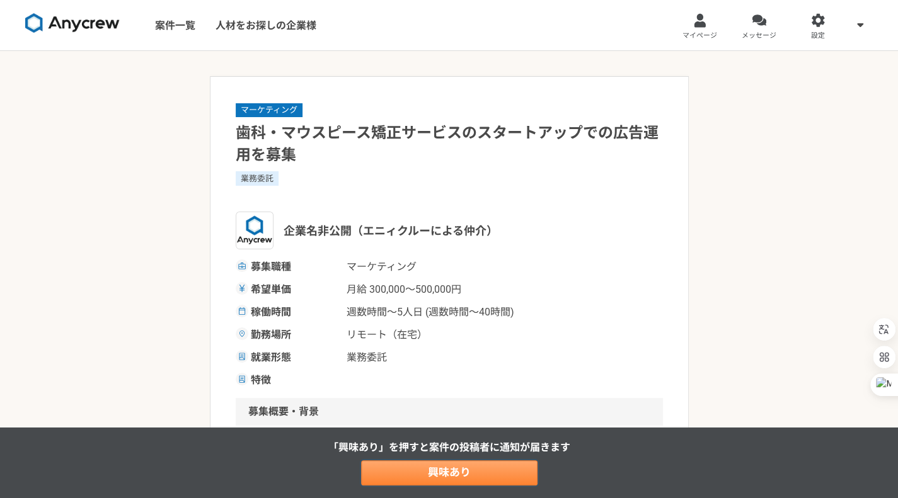
click at [499, 484] on link "興味あり" at bounding box center [449, 473] width 176 height 25
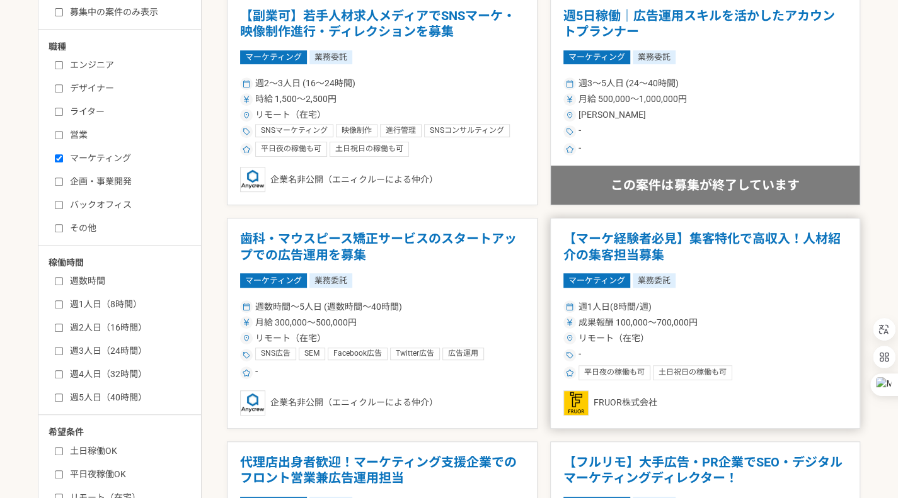
scroll to position [374, 0]
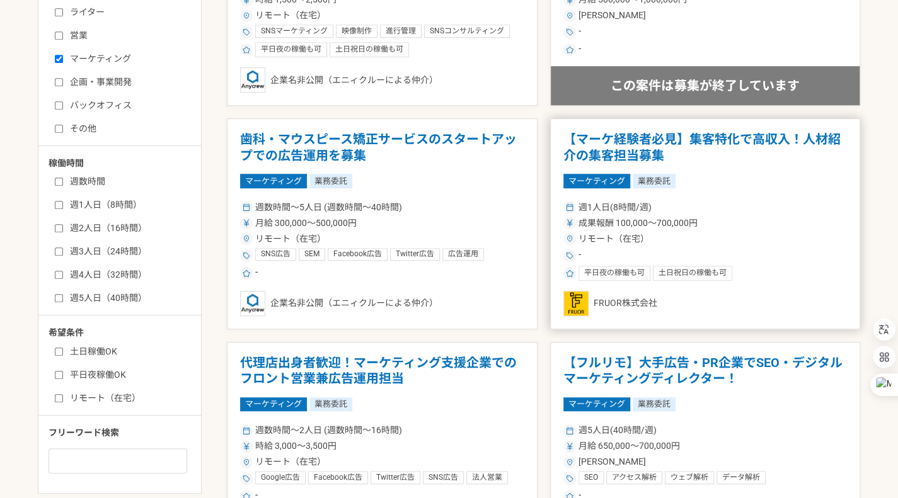
click at [746, 280] on article "【マーケ経験者必見】集客特化で高収入！人材紹介の集客担当募集 マーケティング 業務委託 週1人日(8時間/週) 成果報酬 100,000〜700,000円 リ…" at bounding box center [705, 223] width 311 height 211
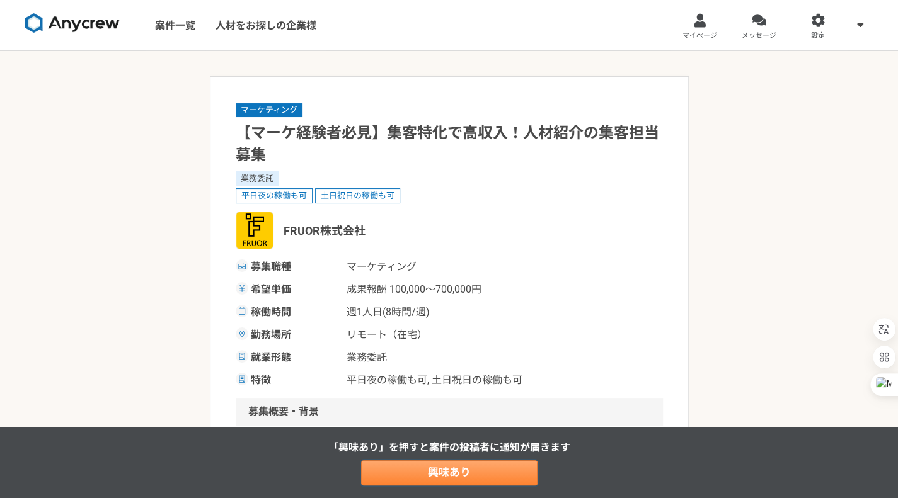
click at [466, 472] on link "興味あり" at bounding box center [449, 473] width 176 height 25
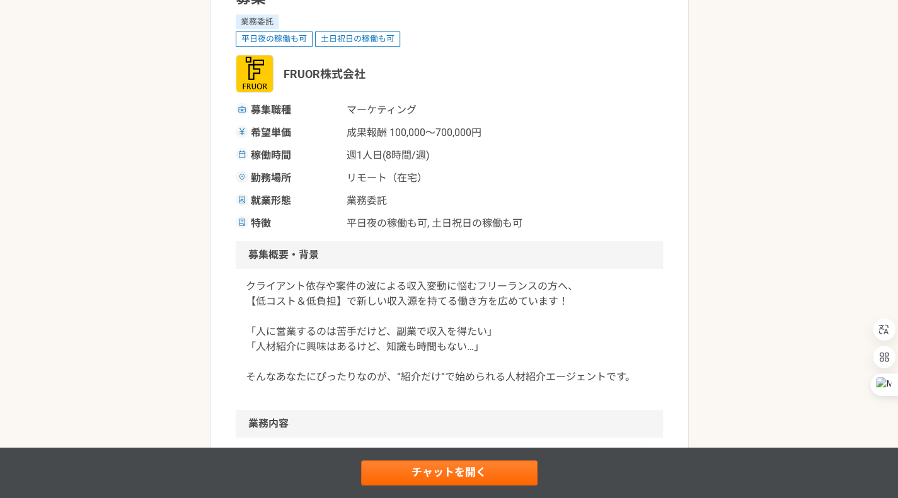
scroll to position [156, 0]
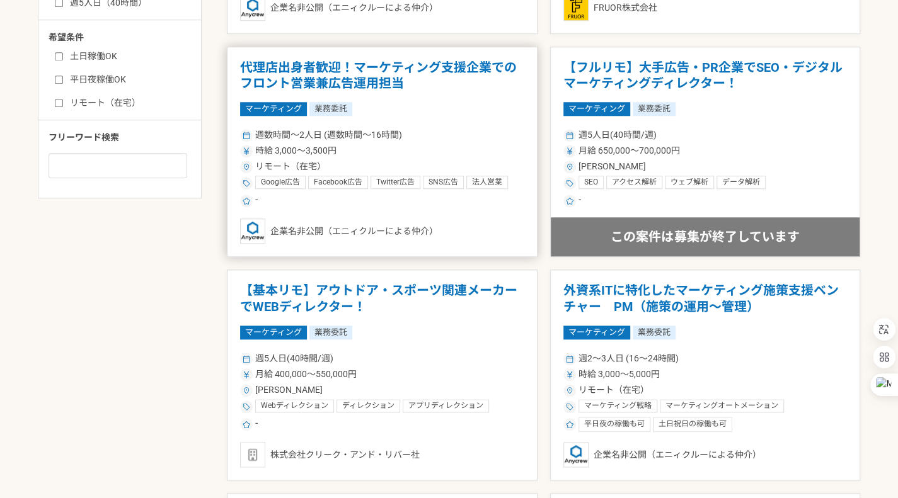
scroll to position [556, 0]
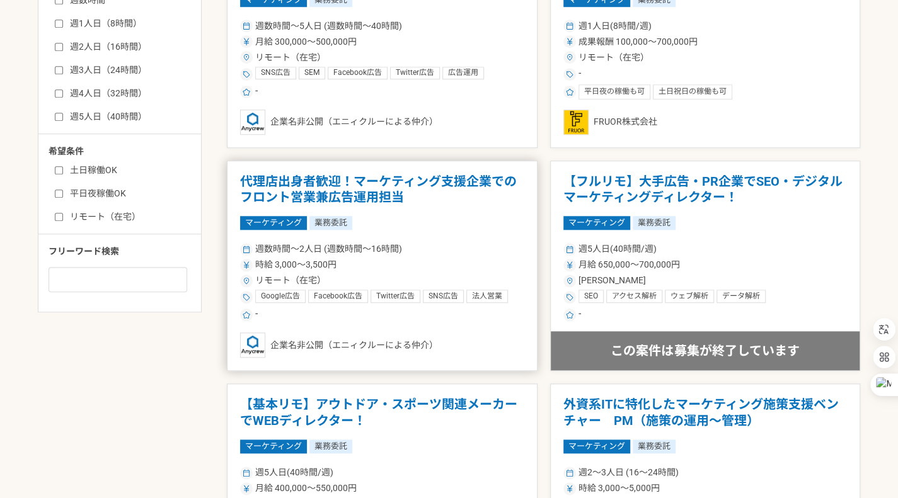
click at [479, 240] on div "週数時間〜2人日 (週数時間〜16時間) 時給 3,000〜3,500円 リモート（在宅） Google広告 Facebook広告 Twitter広告 SNS…" at bounding box center [382, 281] width 284 height 83
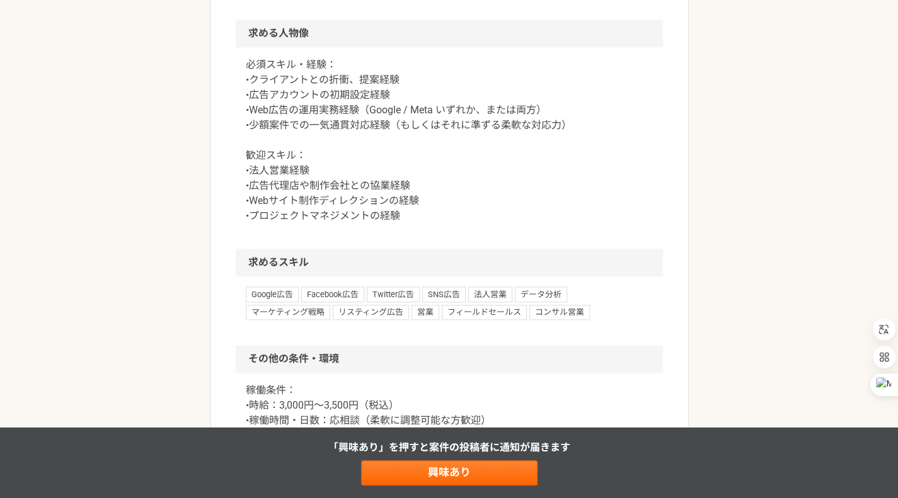
scroll to position [717, 0]
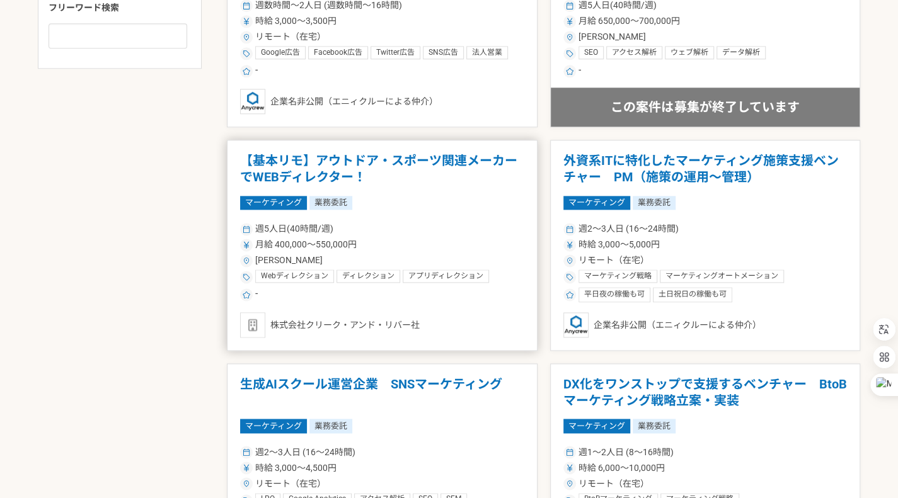
scroll to position [798, 0]
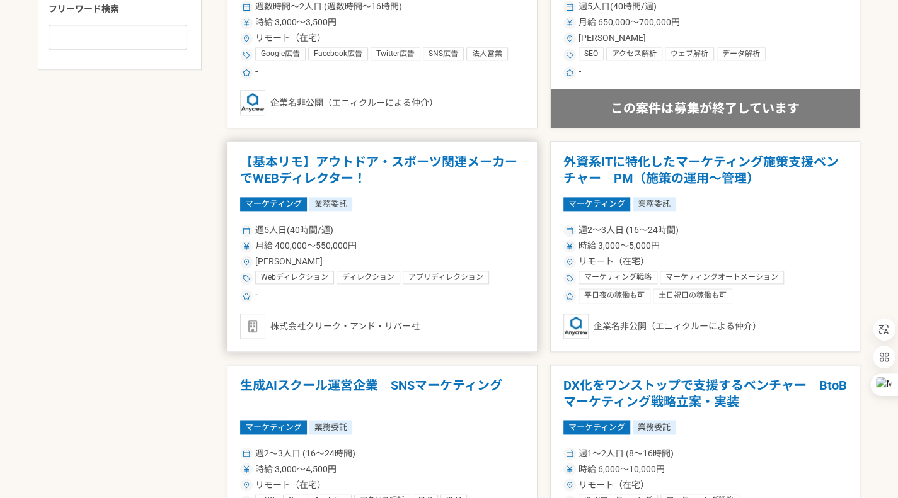
click at [425, 236] on div "週5人日(40時間/週) 月給 400,000〜550,000円 [PERSON_NAME] Webディレクション ディレクション アプリディレクション コン…" at bounding box center [382, 262] width 284 height 83
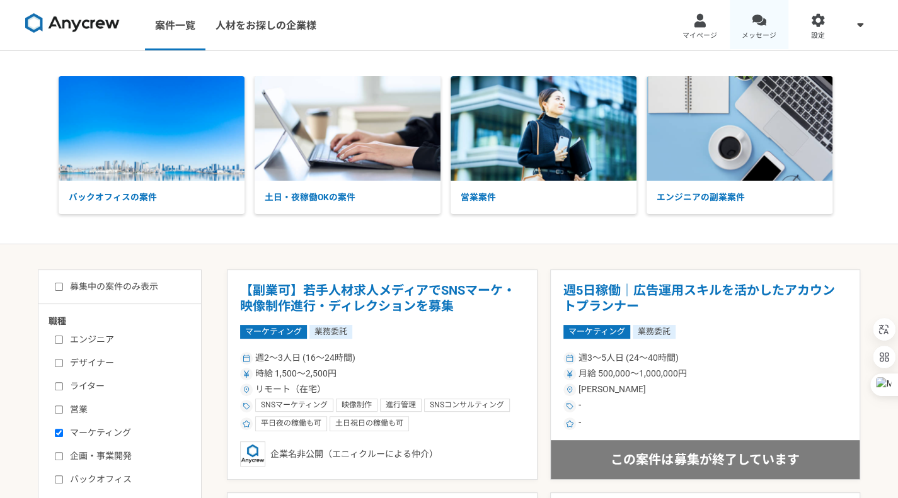
click at [776, 23] on link "メッセージ" at bounding box center [759, 25] width 59 height 50
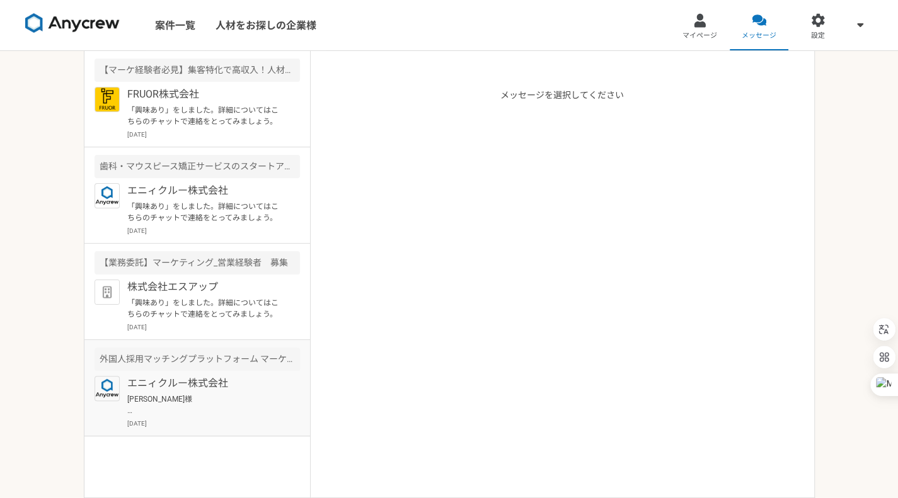
click at [234, 355] on div "外国人採用マッチングプラットフォーム マーケティング責任者" at bounding box center [196, 359] width 205 height 23
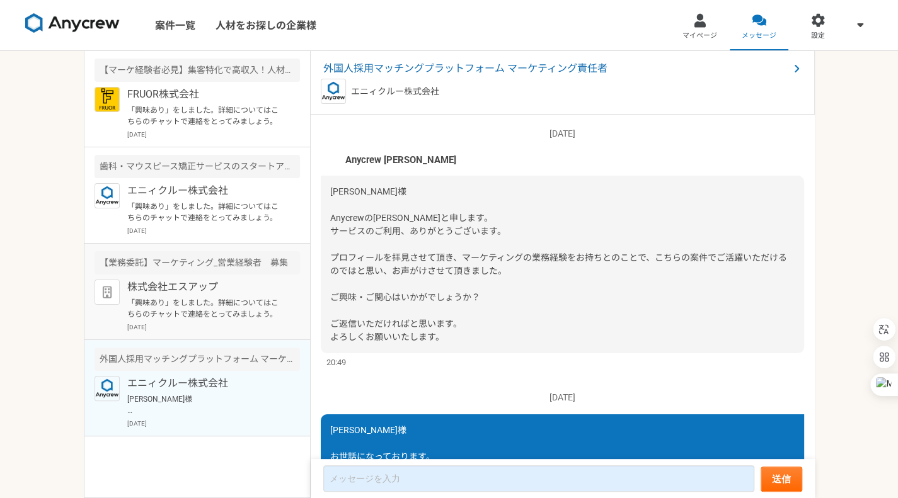
scroll to position [171, 0]
